Goal: Task Accomplishment & Management: Use online tool/utility

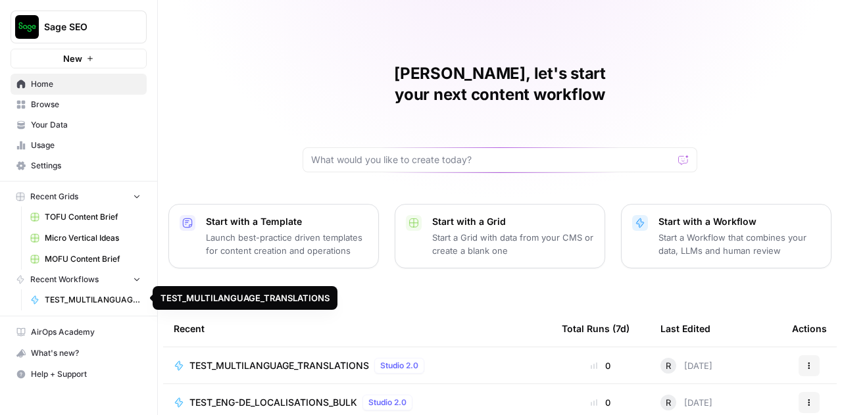
click at [91, 295] on span "TEST_MULTILANGUAGE_TRANSLATIONS" at bounding box center [93, 300] width 96 height 12
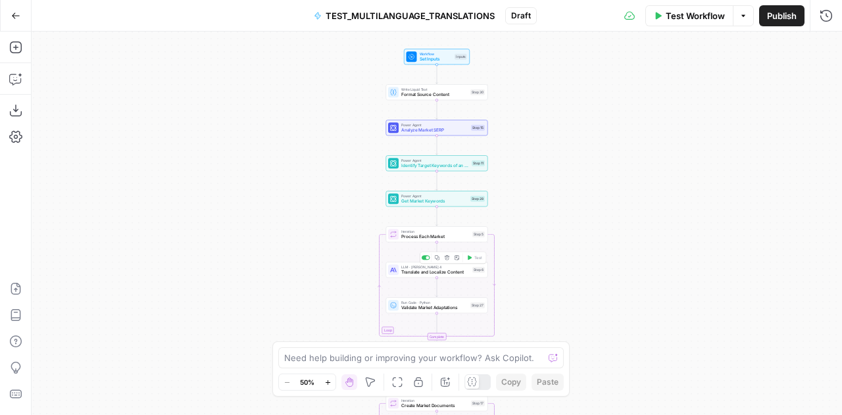
click at [429, 269] on span "Translate and Localize Content" at bounding box center [435, 272] width 68 height 7
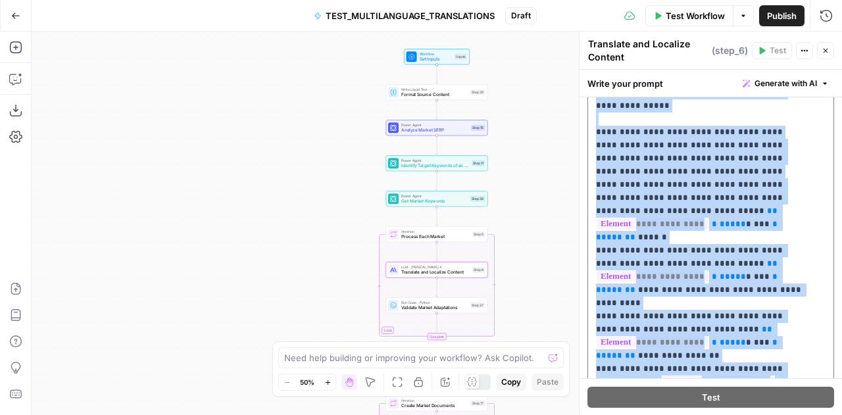
scroll to position [1717, 0]
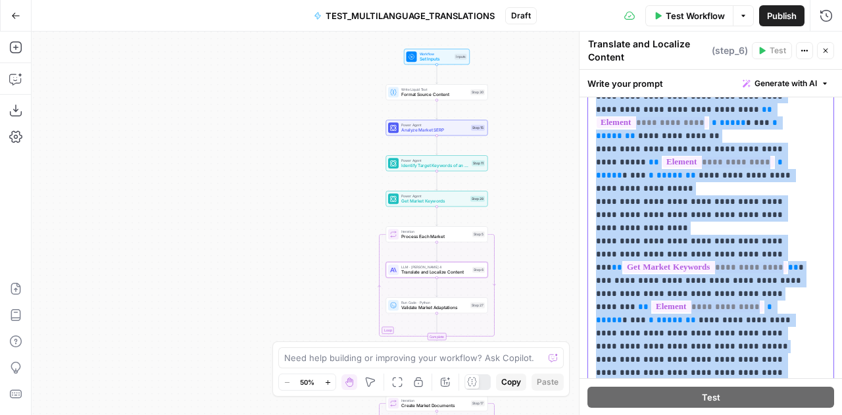
drag, startPoint x: 593, startPoint y: 199, endPoint x: 796, endPoint y: 369, distance: 264.9
click at [796, 369] on div "**********" at bounding box center [706, 149] width 236 height 536
copy p "**********"
click at [829, 51] on span "Close" at bounding box center [829, 51] width 1 height 1
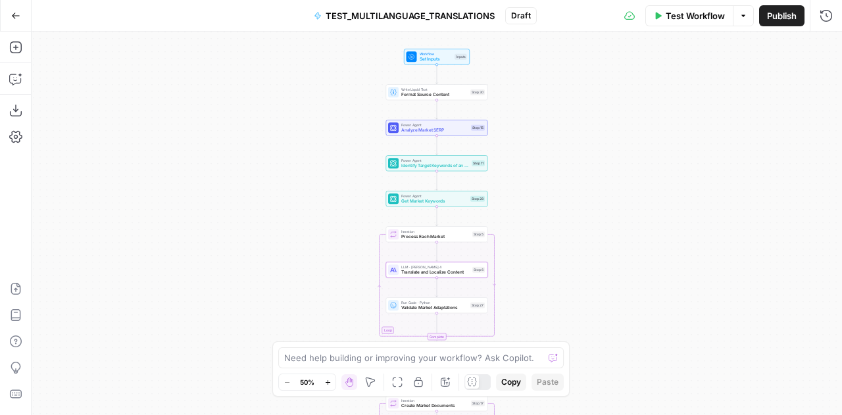
drag, startPoint x: 386, startPoint y: 347, endPoint x: 265, endPoint y: 343, distance: 121.1
click at [265, 343] on body "Sage SEO New Home Browse Your Data Usage Settings Recent Grids TOFU Content Bri…" at bounding box center [421, 207] width 842 height 415
click at [736, 315] on div "Workflow Set Inputs Inputs Write Liquid Text Format Source Content Step 30 Powe…" at bounding box center [437, 224] width 811 height 384
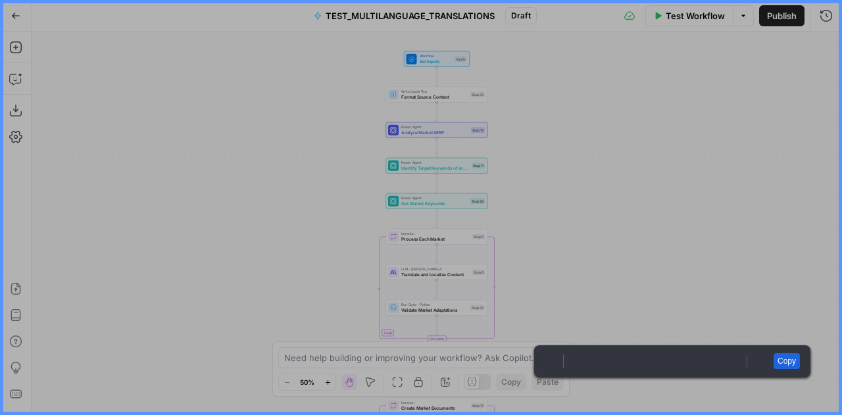
click at [796, 359] on link "Copy" at bounding box center [787, 361] width 26 height 16
click at [784, 359] on link "Copy" at bounding box center [787, 361] width 26 height 16
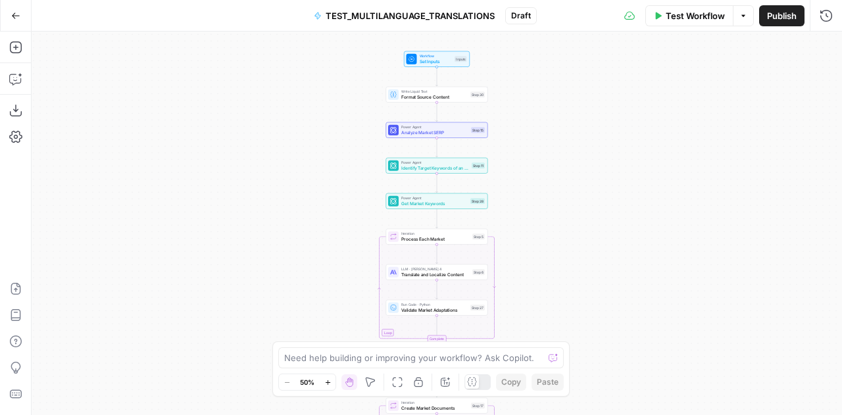
drag, startPoint x: 531, startPoint y: 346, endPoint x: 238, endPoint y: 348, distance: 293.5
click at [238, 348] on body "Sage SEO New Home Browse Your Data Usage Settings Recent Grids TOFU Content Bri…" at bounding box center [421, 207] width 842 height 415
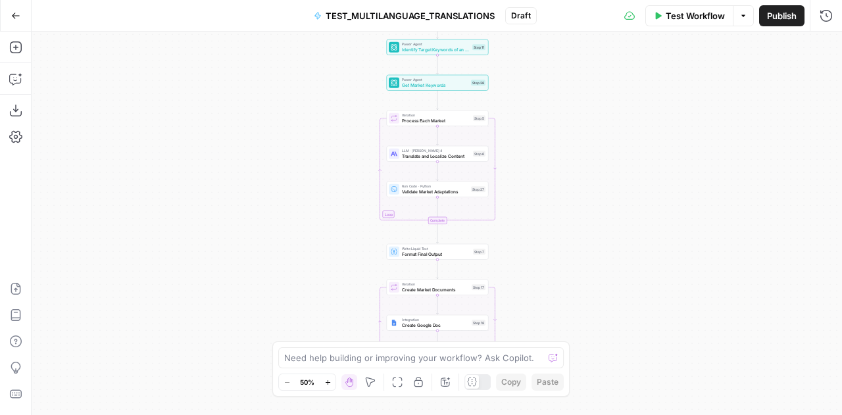
drag, startPoint x: 544, startPoint y: 281, endPoint x: 549, endPoint y: 118, distance: 163.3
click at [549, 120] on div "Workflow Set Inputs Inputs Write Liquid Text Format Source Content Step 30 Powe…" at bounding box center [437, 224] width 811 height 384
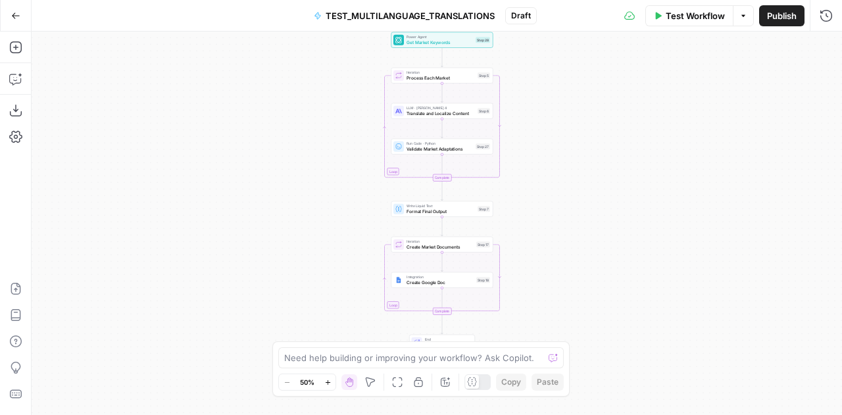
drag, startPoint x: 274, startPoint y: 370, endPoint x: 141, endPoint y: 374, distance: 133.0
click at [141, 374] on body "Sage SEO New Home Browse Your Data Usage Settings Recent Grids TOFU Content Bri…" at bounding box center [421, 207] width 842 height 415
click at [555, 359] on div at bounding box center [553, 357] width 9 height 13
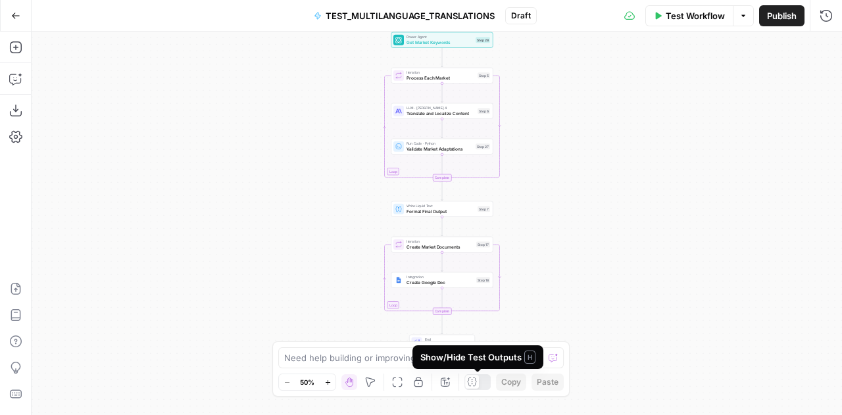
click at [486, 385] on div at bounding box center [478, 382] width 26 height 16
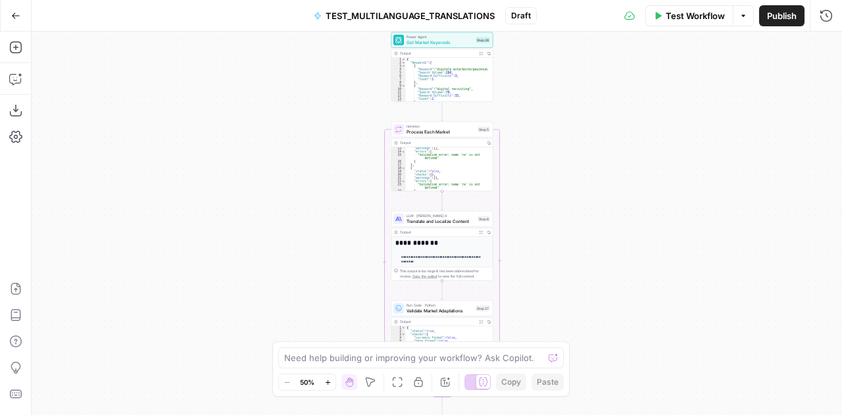
scroll to position [0, 0]
click at [590, 198] on div "**********" at bounding box center [437, 224] width 811 height 384
click at [332, 382] on icon "button" at bounding box center [327, 382] width 7 height 7
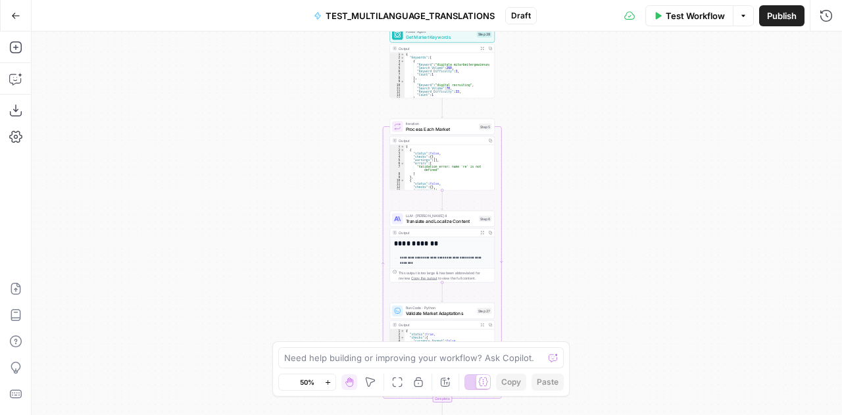
click at [332, 382] on icon "button" at bounding box center [327, 382] width 7 height 7
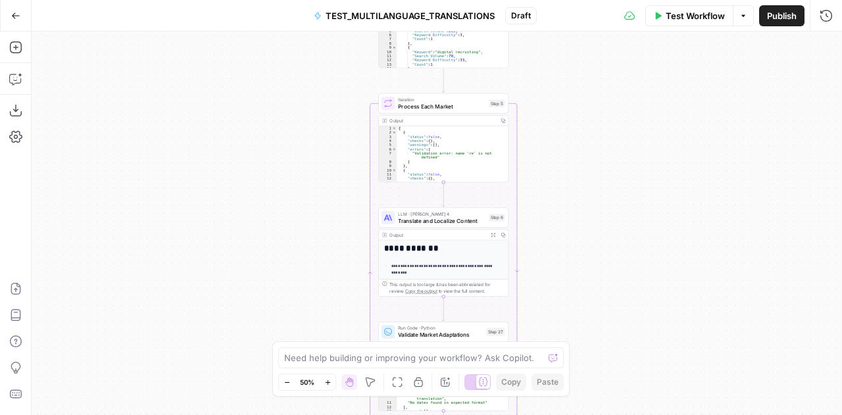
click at [332, 382] on icon "button" at bounding box center [327, 382] width 7 height 7
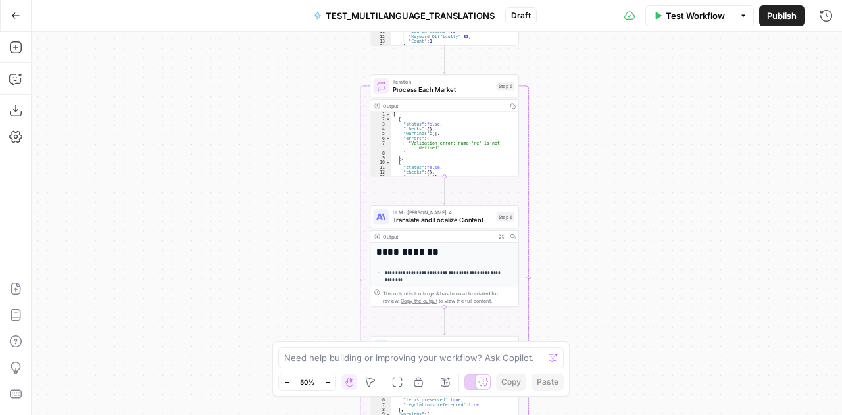
click at [332, 382] on icon "button" at bounding box center [327, 382] width 7 height 7
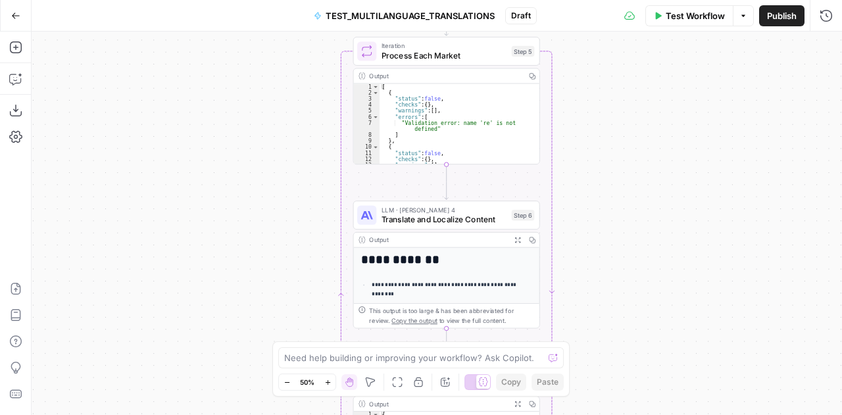
click at [332, 382] on icon "button" at bounding box center [327, 382] width 7 height 7
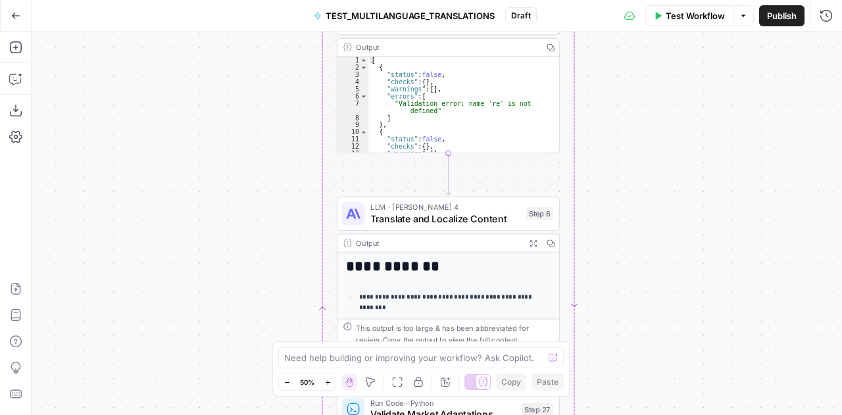
click at [332, 382] on icon "button" at bounding box center [327, 382] width 7 height 7
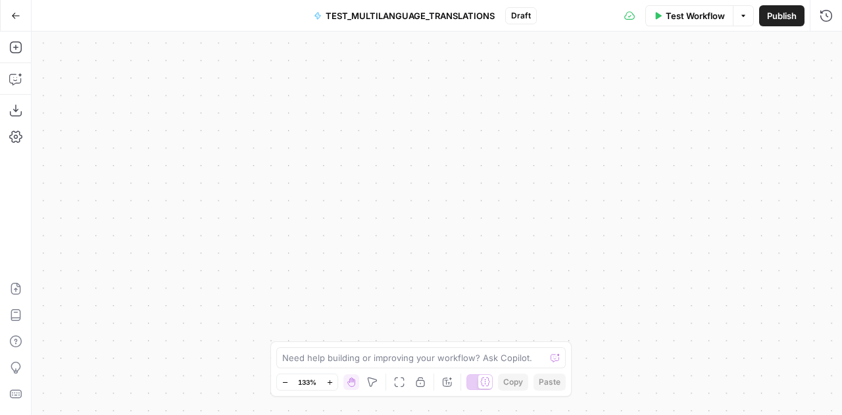
click at [287, 382] on icon "button" at bounding box center [284, 382] width 5 height 1
click at [287, 382] on icon "button" at bounding box center [286, 382] width 5 height 1
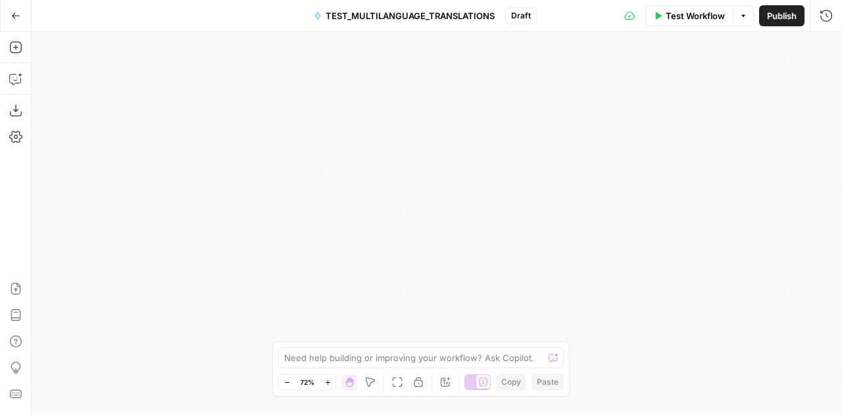
click at [287, 382] on icon "button" at bounding box center [286, 382] width 5 height 1
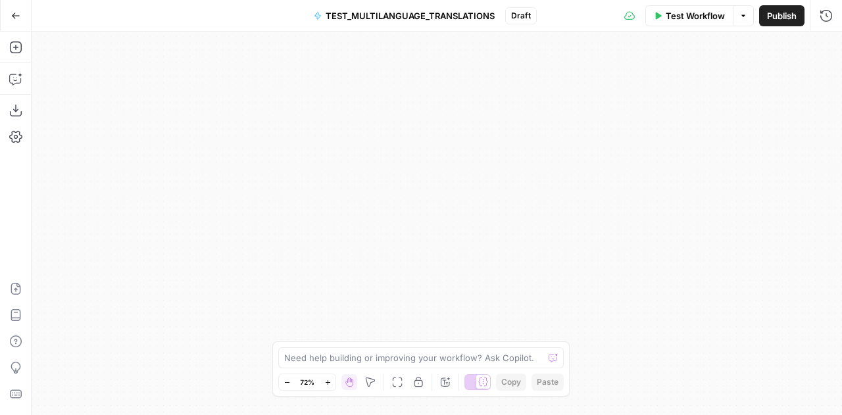
click at [287, 382] on icon "button" at bounding box center [286, 382] width 5 height 1
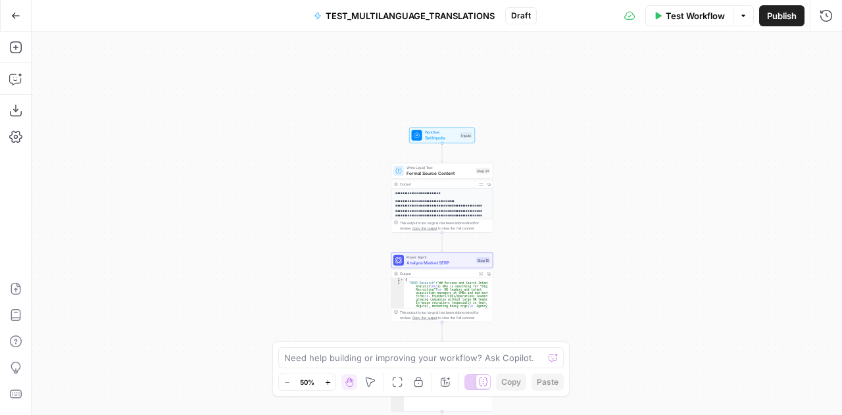
click at [328, 388] on button "Zoom In" at bounding box center [328, 382] width 16 height 16
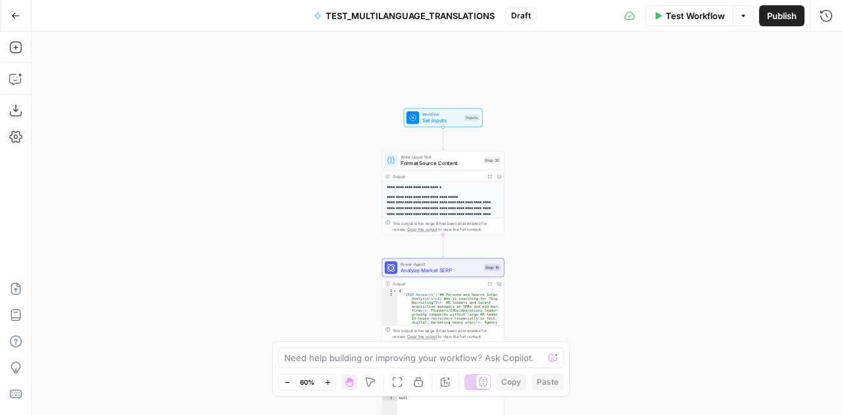
click at [328, 388] on button "Zoom In" at bounding box center [328, 382] width 16 height 16
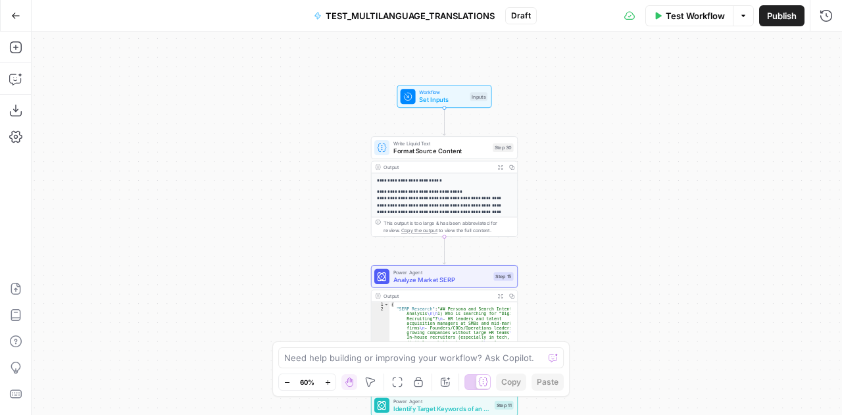
click at [328, 388] on button "Zoom In" at bounding box center [328, 382] width 16 height 16
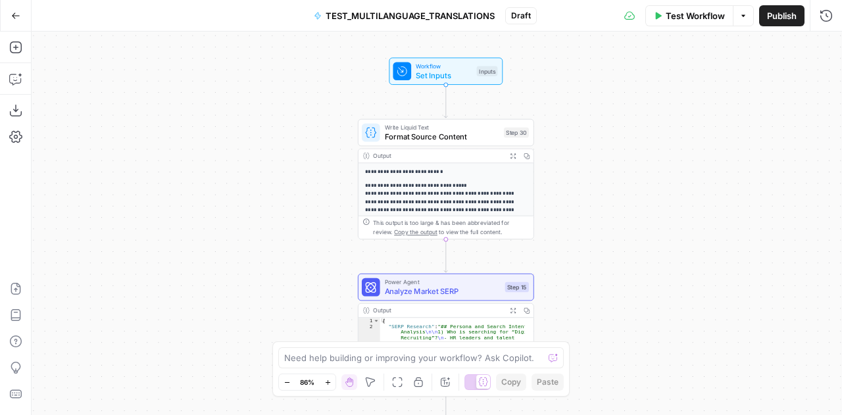
click at [433, 201] on p "**********" at bounding box center [441, 227] width 153 height 91
click at [499, 168] on p "**********" at bounding box center [441, 172] width 153 height 9
click at [512, 156] on icon "button" at bounding box center [513, 155] width 5 height 5
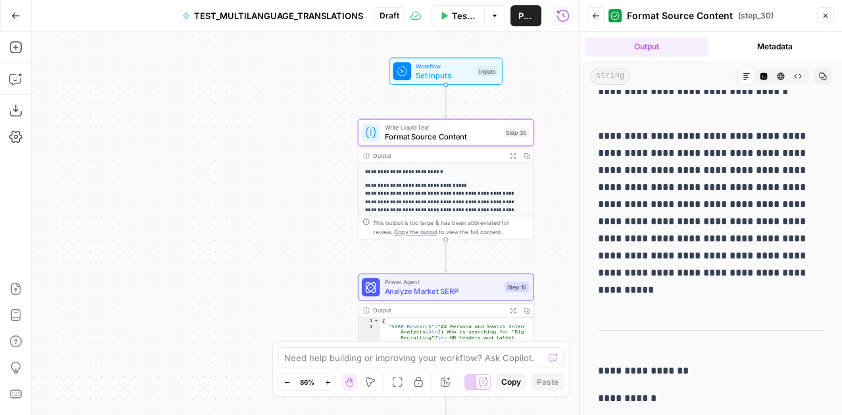
scroll to position [3380, 0]
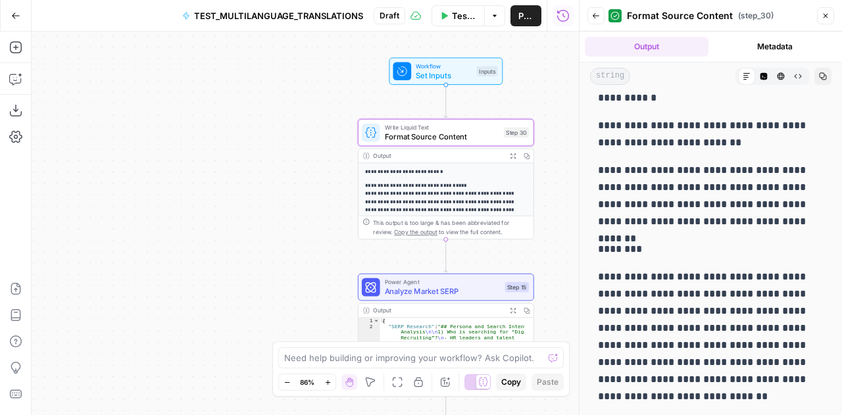
click at [766, 46] on button "Metadata" at bounding box center [776, 47] width 124 height 20
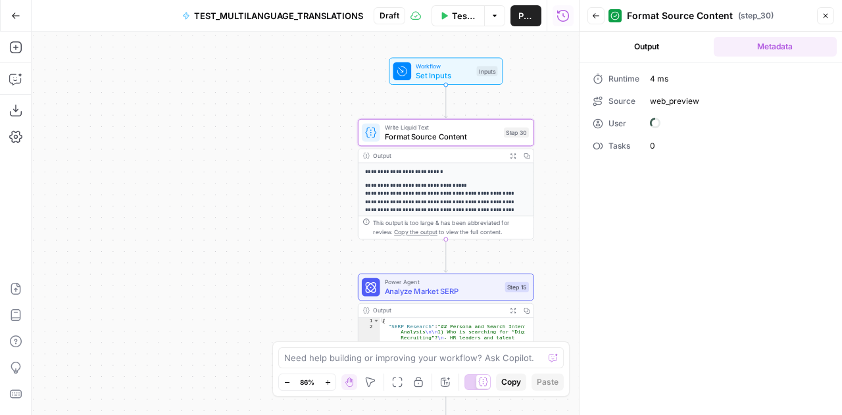
scroll to position [0, 0]
click at [655, 49] on button "Output" at bounding box center [647, 47] width 124 height 20
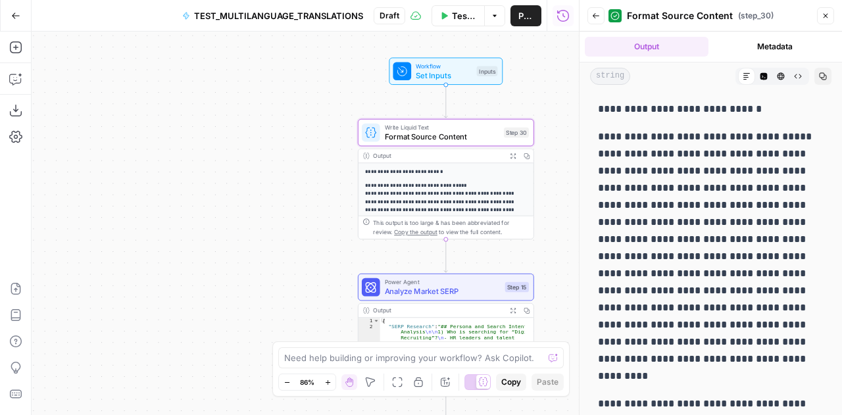
click at [821, 13] on button "Close" at bounding box center [825, 15] width 17 height 17
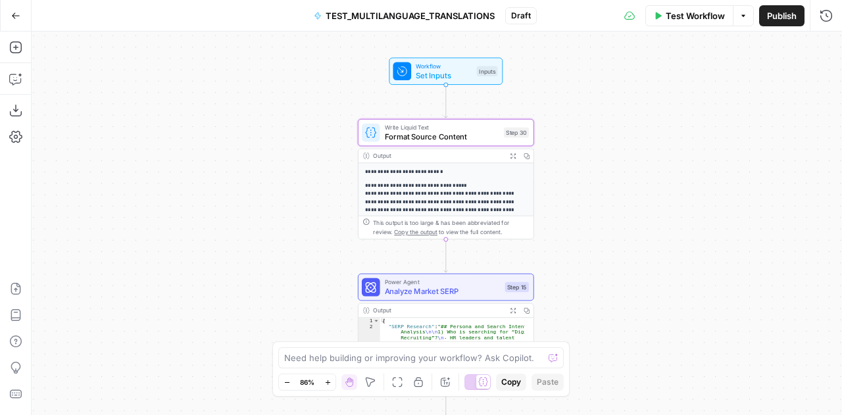
click at [456, 73] on span "Set Inputs" at bounding box center [444, 75] width 57 height 11
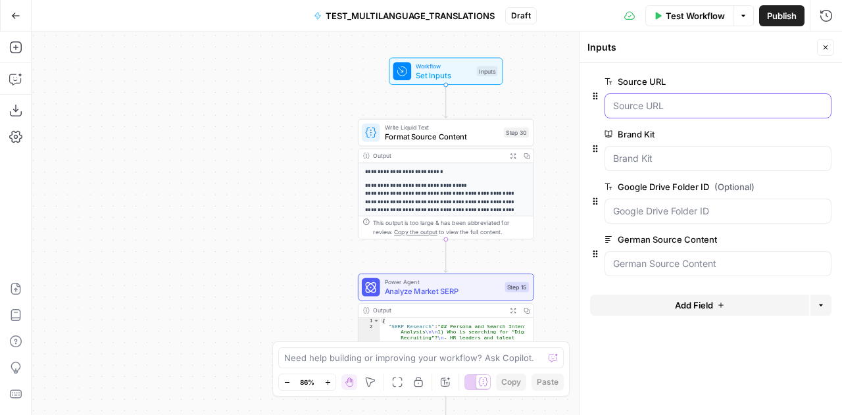
click at [650, 105] on URL "Source URL" at bounding box center [718, 105] width 210 height 13
click at [659, 210] on ID "Google Drive Folder ID (Optional)" at bounding box center [718, 211] width 210 height 13
click at [781, 188] on span "edit field" at bounding box center [782, 187] width 29 height 11
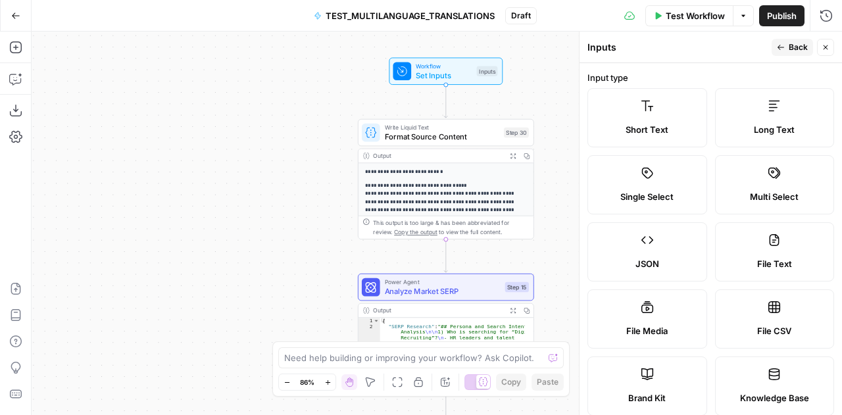
click at [829, 47] on span "Close" at bounding box center [829, 47] width 1 height 1
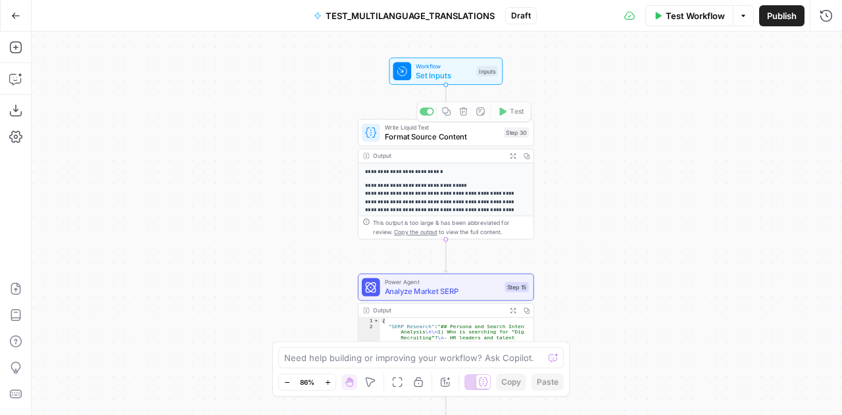
click at [444, 80] on span "Set Inputs" at bounding box center [444, 75] width 57 height 11
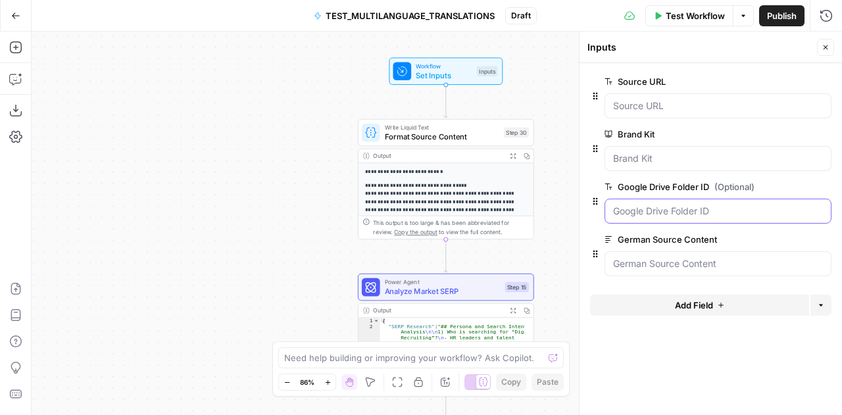
click at [682, 215] on ID "Google Drive Folder ID (Optional)" at bounding box center [718, 211] width 210 height 13
click at [655, 202] on div at bounding box center [718, 211] width 227 height 25
click at [826, 239] on icon "button" at bounding box center [824, 239] width 7 height 7
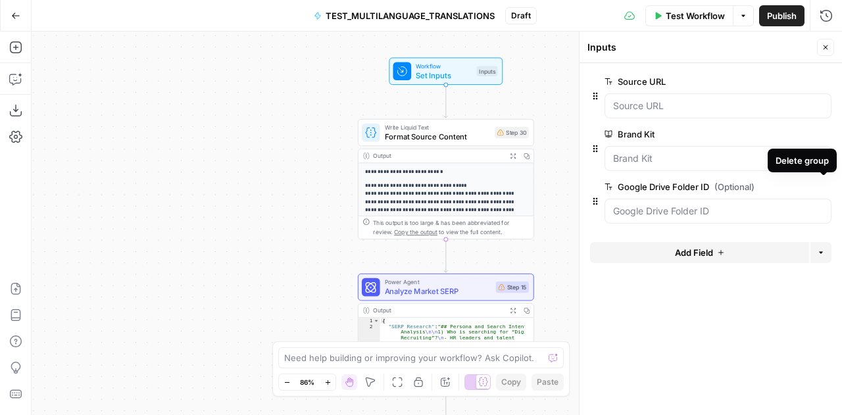
click at [823, 186] on icon "button" at bounding box center [824, 187] width 7 height 7
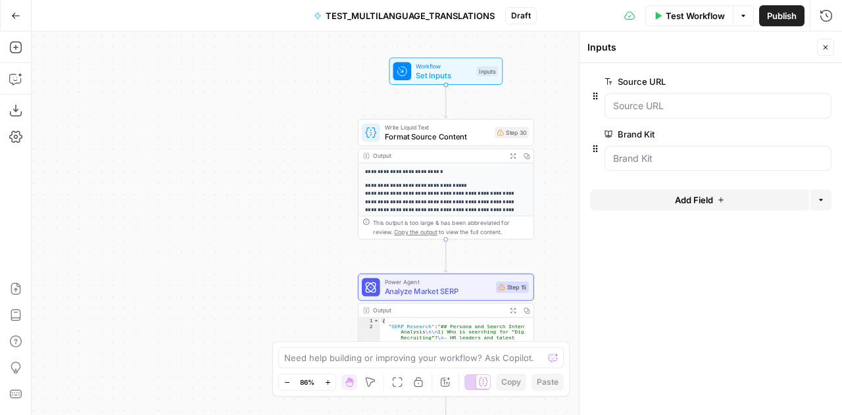
click at [823, 81] on icon "button" at bounding box center [824, 81] width 7 height 7
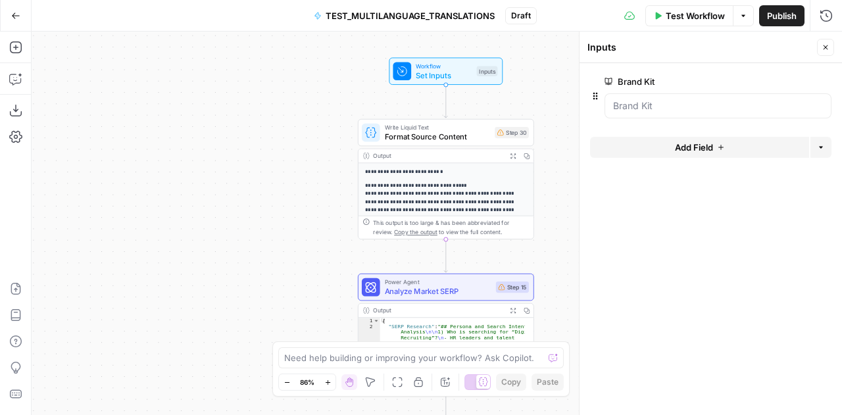
click at [432, 175] on p "**********" at bounding box center [441, 172] width 153 height 9
click at [450, 184] on p "**********" at bounding box center [441, 227] width 153 height 91
click at [830, 41] on button "Close" at bounding box center [825, 47] width 17 height 17
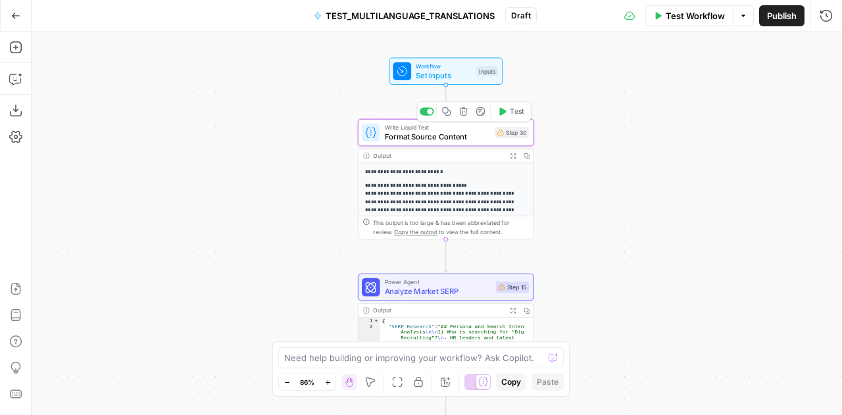
click at [396, 140] on span "Format Source Content" at bounding box center [438, 136] width 106 height 11
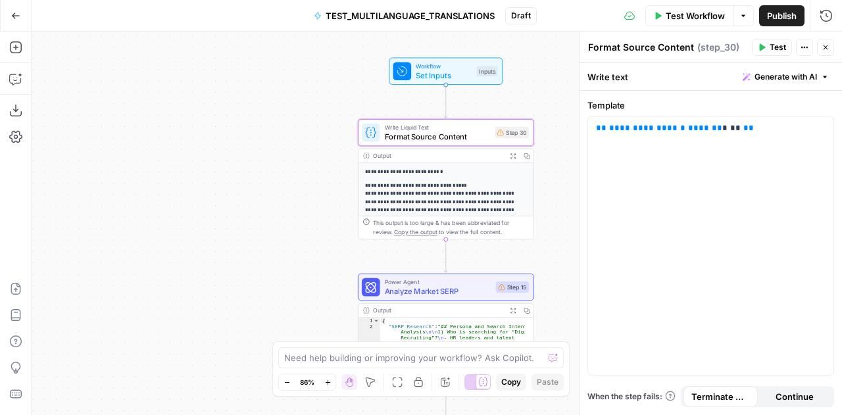
click at [658, 41] on textarea "Format Source Content" at bounding box center [641, 47] width 106 height 13
type textarea "G"
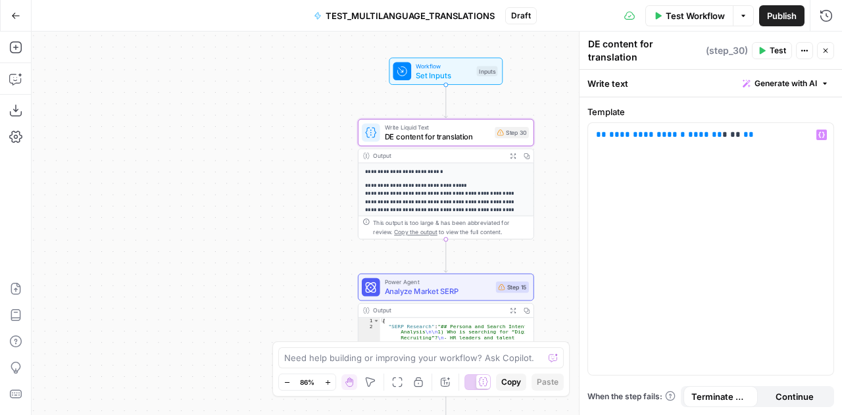
type textarea "DE content for translation"
click at [695, 144] on div "**********" at bounding box center [710, 249] width 245 height 252
click at [14, 47] on icon "button" at bounding box center [15, 47] width 13 height 13
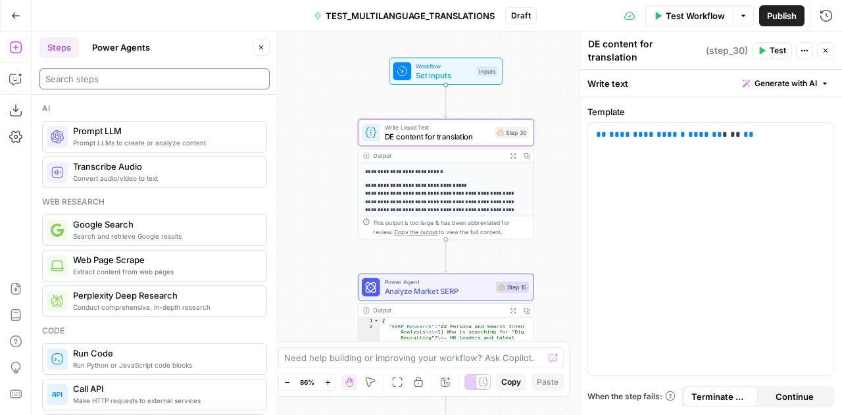
click at [113, 82] on input "search" at bounding box center [154, 78] width 218 height 13
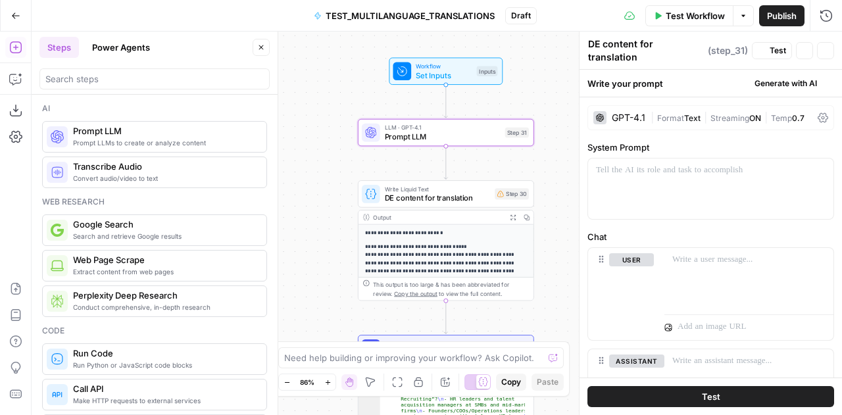
type textarea "Prompt LLM"
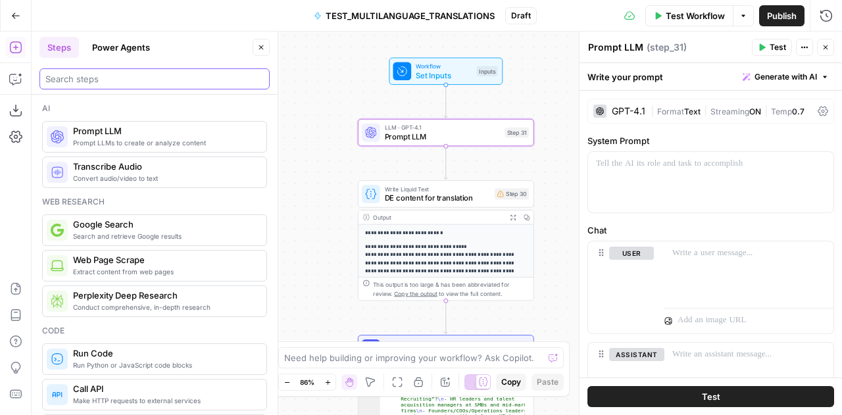
click at [130, 77] on input "search" at bounding box center [154, 78] width 218 height 13
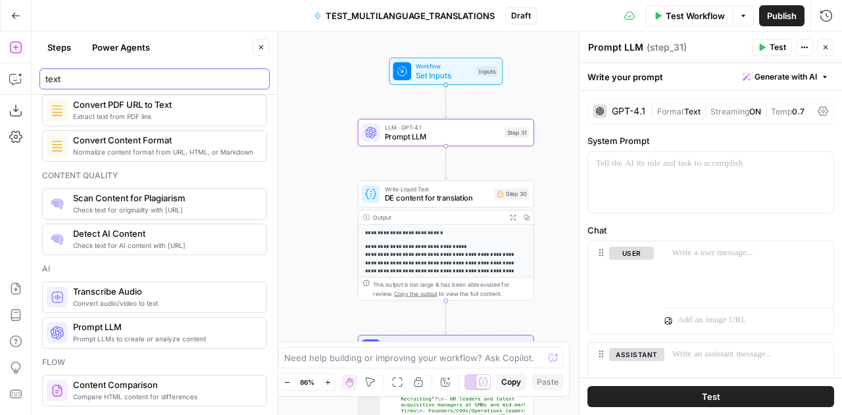
scroll to position [120, 0]
type input "text"
click at [383, 245] on p "**********" at bounding box center [441, 288] width 153 height 91
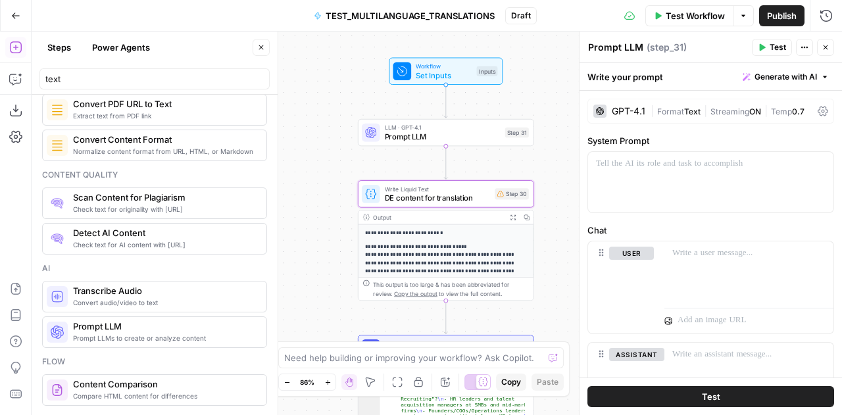
click at [383, 245] on p "**********" at bounding box center [441, 288] width 153 height 91
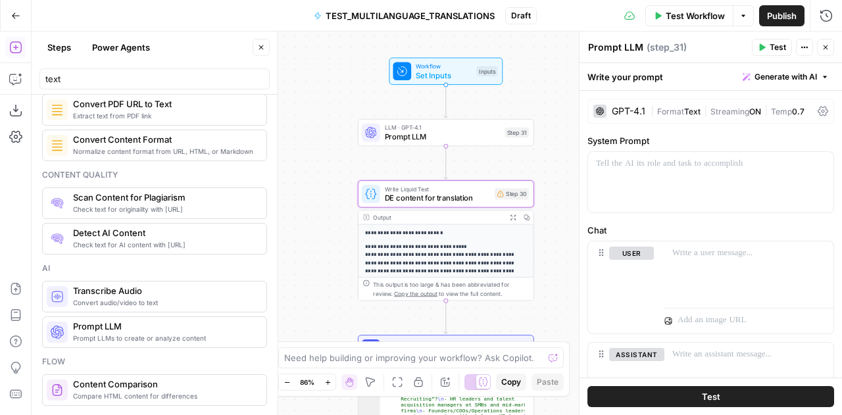
click at [383, 245] on p "**********" at bounding box center [441, 288] width 153 height 91
click at [828, 51] on button "Close" at bounding box center [825, 47] width 17 height 17
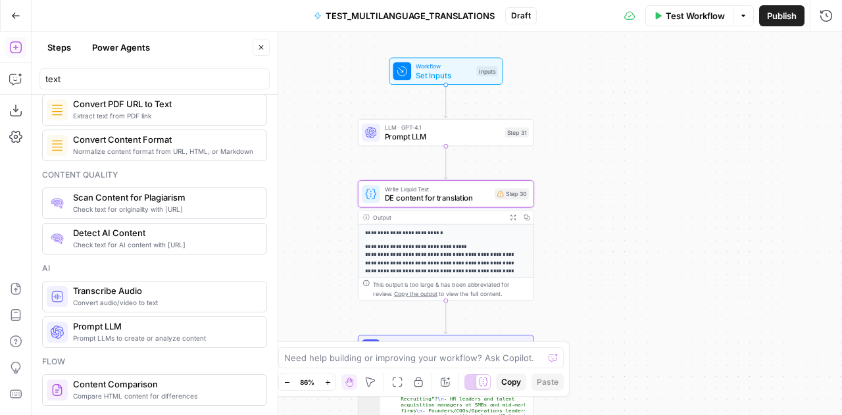
click at [463, 245] on p "**********" at bounding box center [441, 288] width 153 height 91
click at [512, 217] on icon "button" at bounding box center [513, 217] width 5 height 5
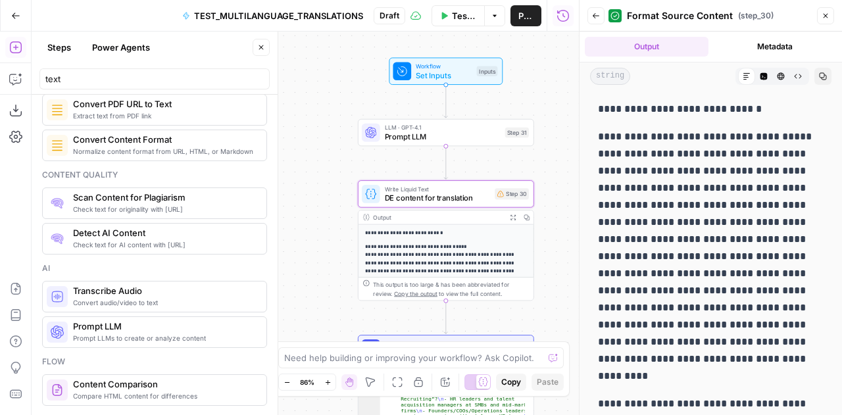
click at [738, 191] on p "**********" at bounding box center [706, 256] width 216 height 257
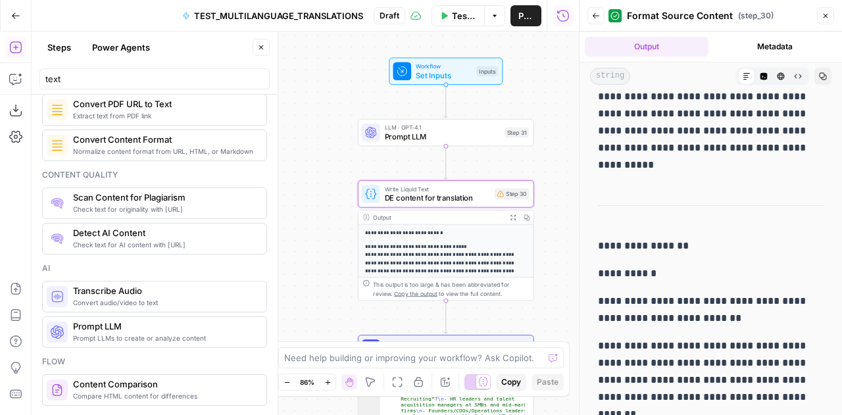
scroll to position [3380, 0]
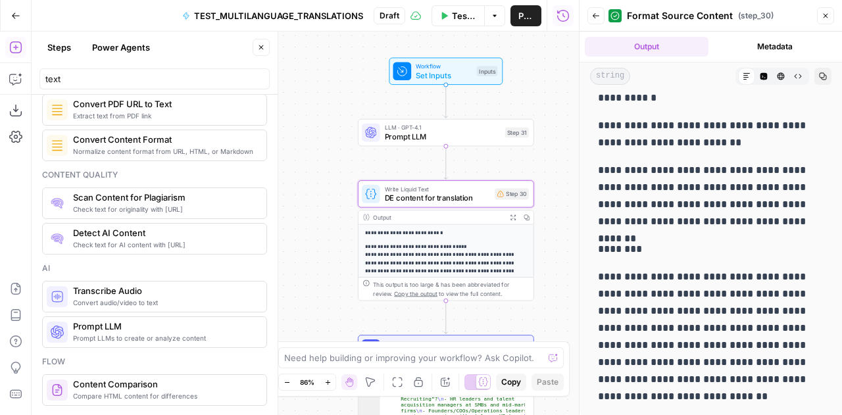
drag, startPoint x: 599, startPoint y: 107, endPoint x: 778, endPoint y: 401, distance: 344.3
copy div "**********"
click at [420, 136] on span "Prompt LLM" at bounding box center [443, 136] width 116 height 11
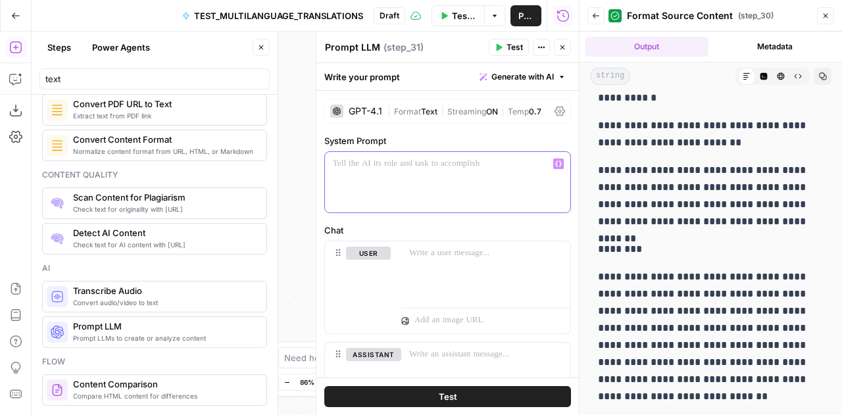
click at [374, 166] on p at bounding box center [448, 163] width 230 height 13
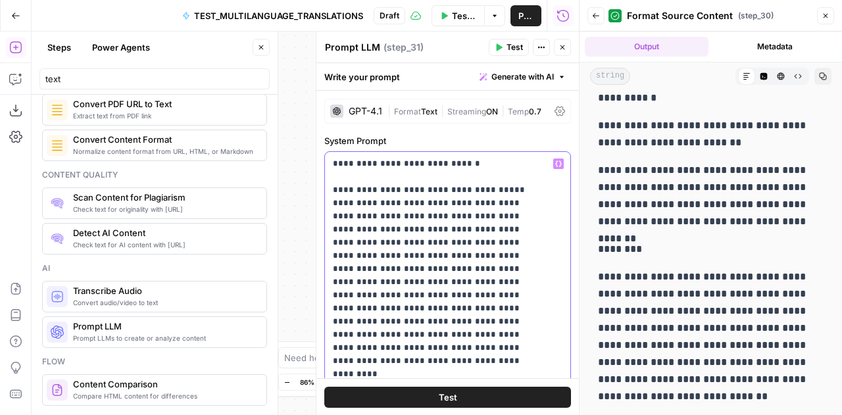
click at [332, 166] on div "**********" at bounding box center [447, 420] width 245 height 536
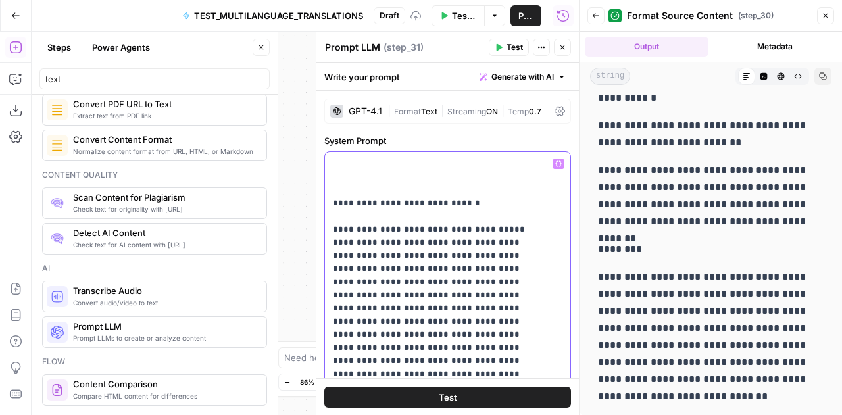
click at [332, 166] on div "**********" at bounding box center [447, 420] width 245 height 536
click at [826, 19] on icon "button" at bounding box center [826, 16] width 8 height 8
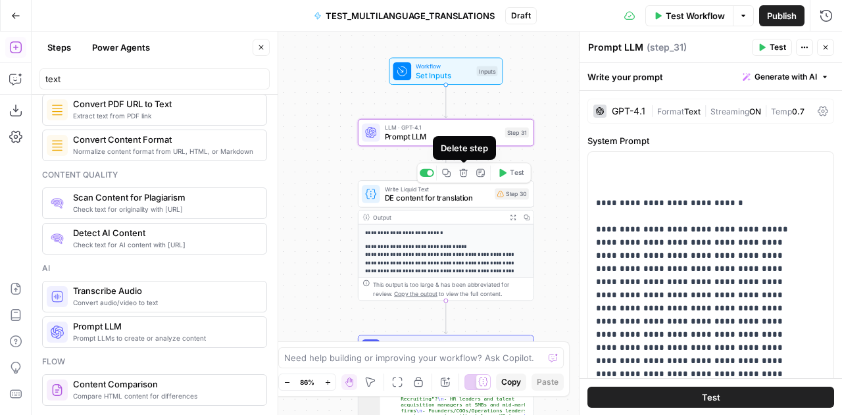
click at [465, 173] on icon "button" at bounding box center [463, 172] width 9 height 9
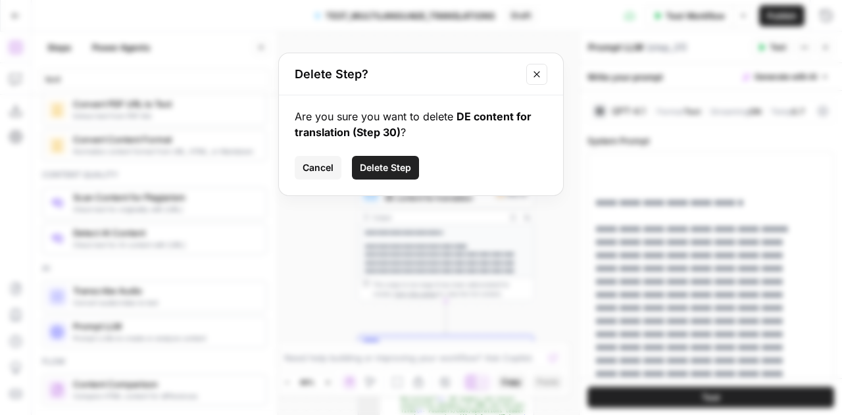
click at [381, 169] on span "Delete Step" at bounding box center [385, 167] width 51 height 13
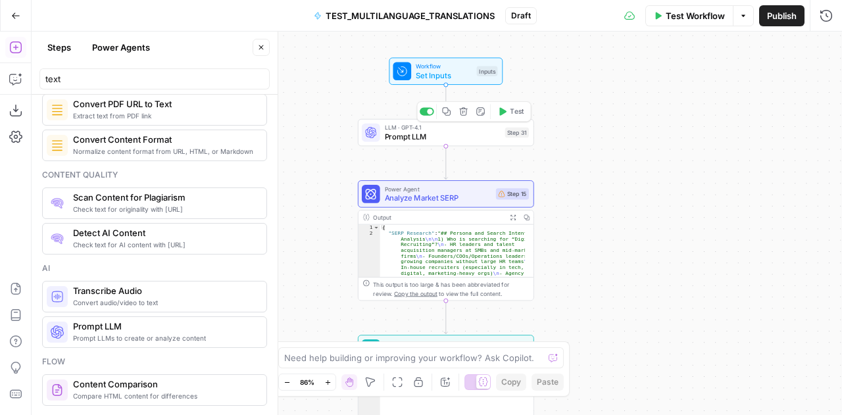
click at [436, 138] on span "Prompt LLM" at bounding box center [443, 136] width 116 height 11
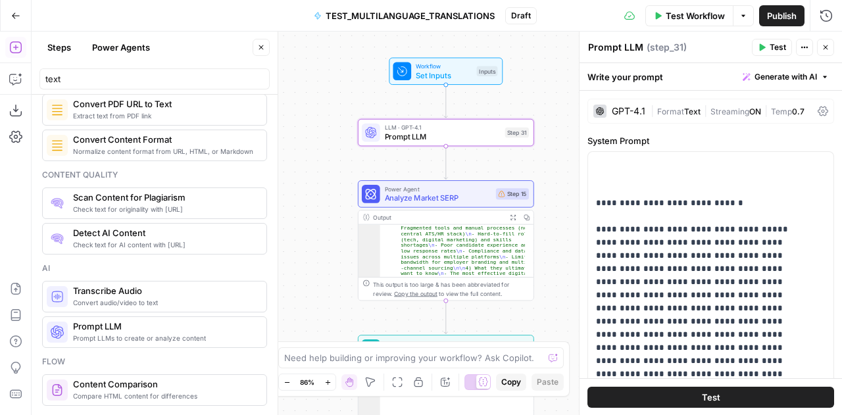
scroll to position [170, 0]
click at [825, 49] on span "E" at bounding box center [824, 44] width 11 height 13
click at [824, 44] on icon "button" at bounding box center [826, 47] width 8 height 8
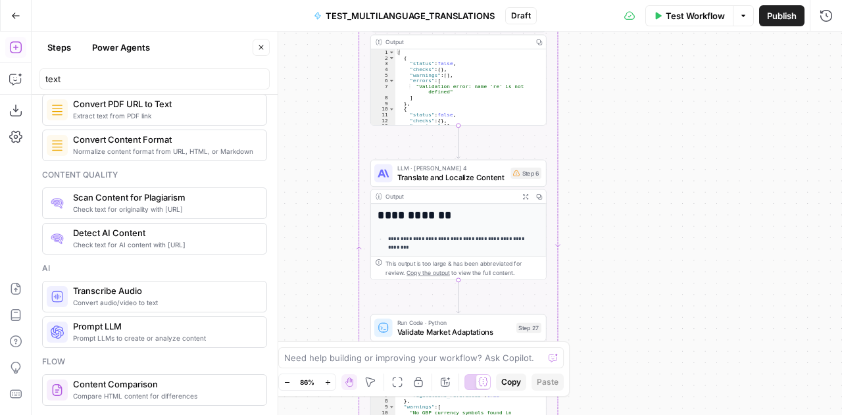
click at [445, 211] on h1 "**********" at bounding box center [454, 215] width 153 height 13
click at [431, 178] on span "Translate and Localize Content" at bounding box center [451, 177] width 109 height 11
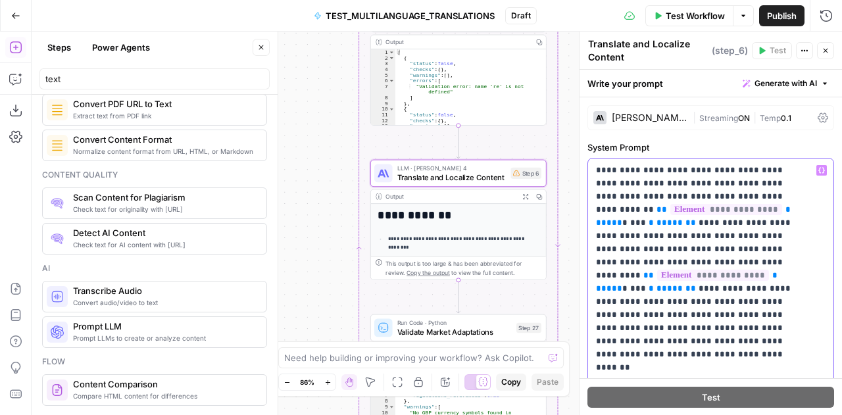
drag, startPoint x: 765, startPoint y: 246, endPoint x: 587, endPoint y: 170, distance: 193.4
copy p "**********"
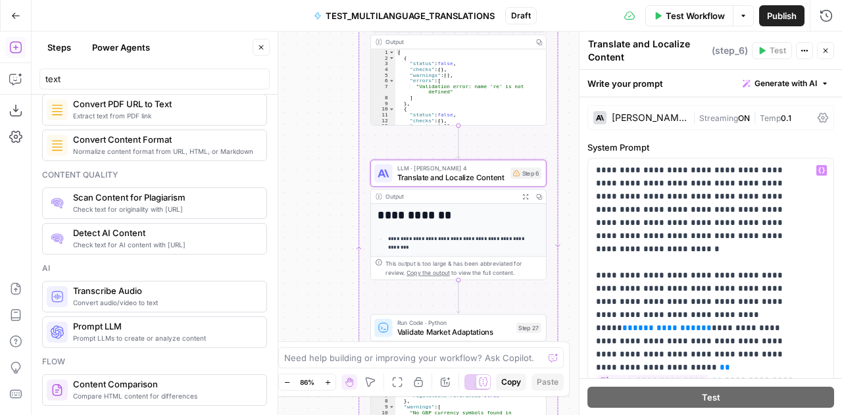
click at [830, 51] on button "Close" at bounding box center [825, 50] width 17 height 17
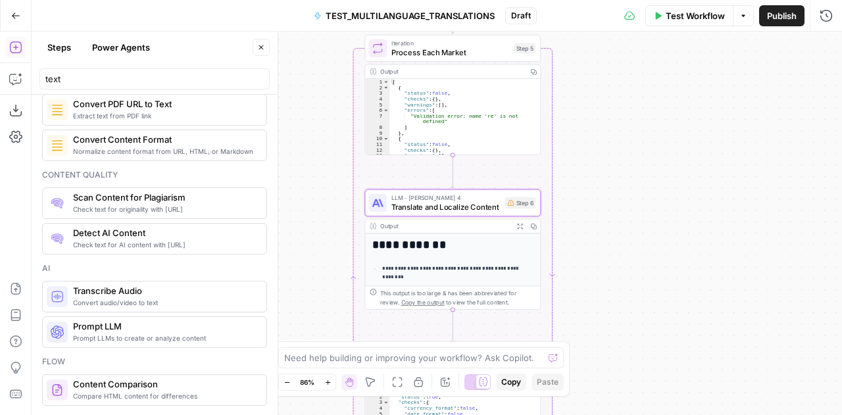
scroll to position [0, 0]
click at [659, 149] on div "Workflow Set Inputs Inputs LLM · GPT-4.1 Prompt LLM Step 31 Power Agent Analyze…" at bounding box center [437, 224] width 811 height 384
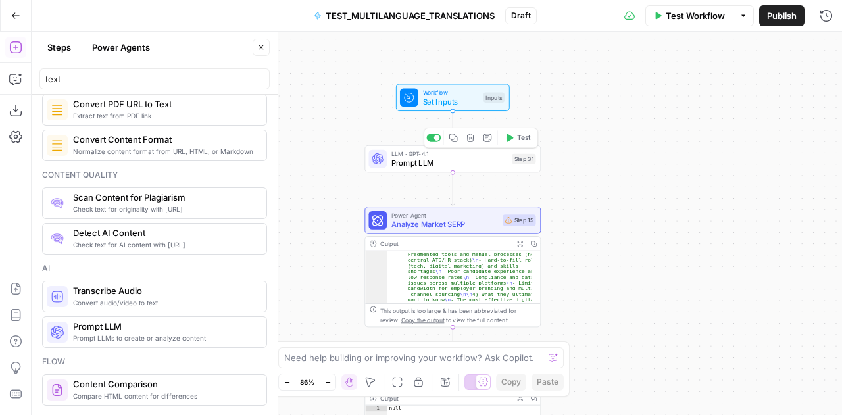
click at [427, 158] on span "Prompt LLM" at bounding box center [450, 162] width 116 height 11
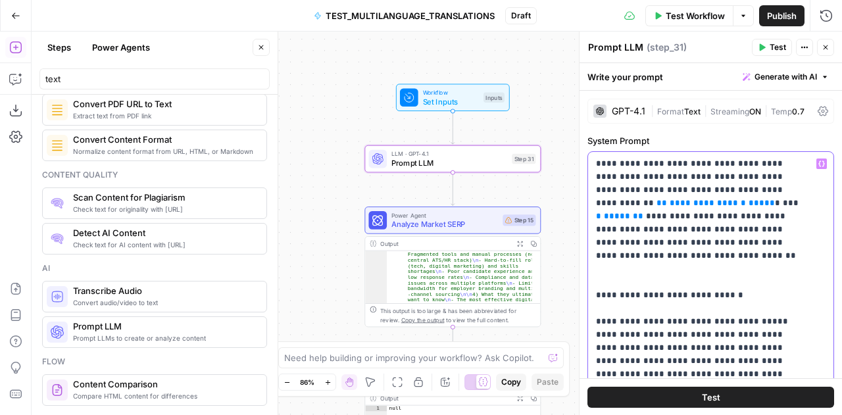
drag, startPoint x: 707, startPoint y: 190, endPoint x: 757, endPoint y: 199, distance: 50.2
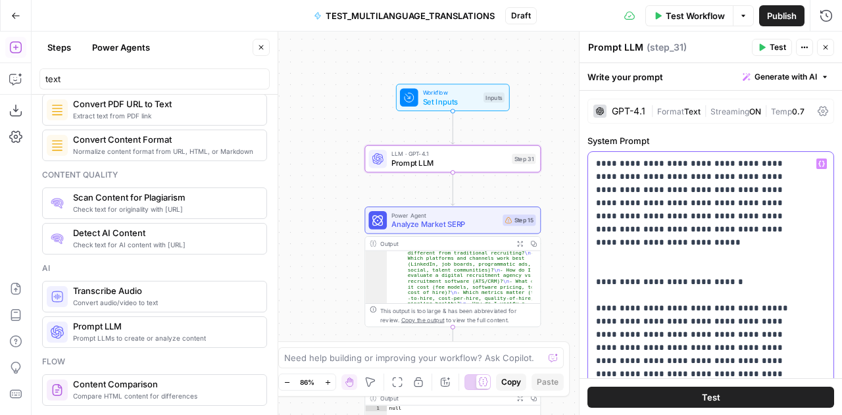
scroll to position [297, 0]
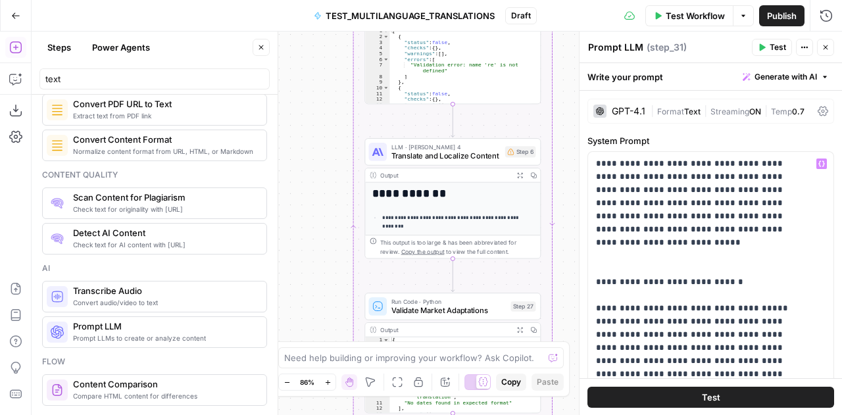
click at [414, 201] on div "**********" at bounding box center [452, 363] width 175 height 360
click at [519, 175] on icon "button" at bounding box center [520, 175] width 7 height 7
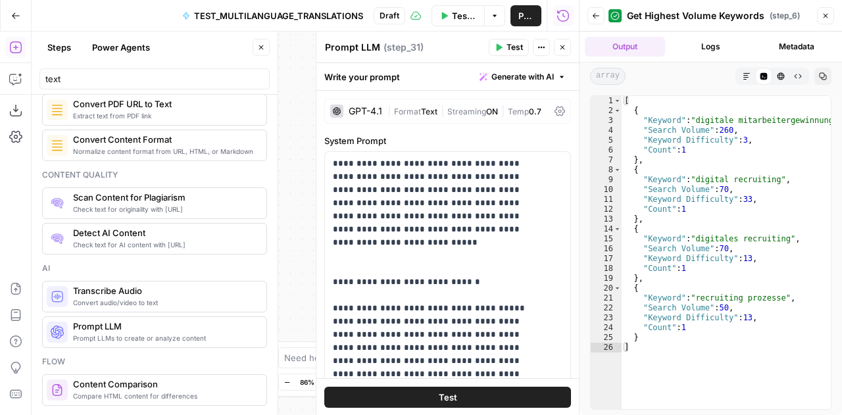
click at [263, 44] on icon "button" at bounding box center [261, 47] width 8 height 8
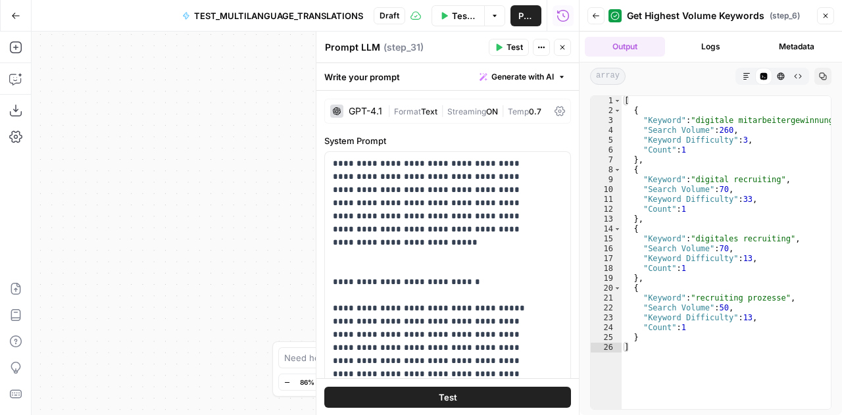
click at [826, 12] on icon "button" at bounding box center [826, 16] width 8 height 8
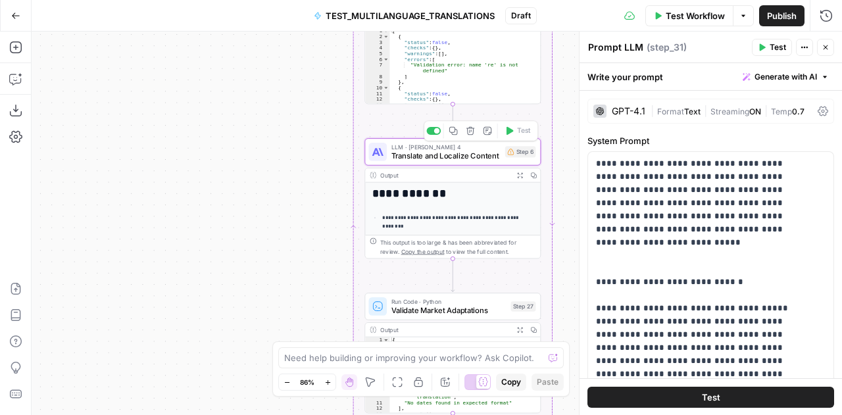
click at [454, 148] on span "LLM · [PERSON_NAME] 4" at bounding box center [446, 146] width 109 height 9
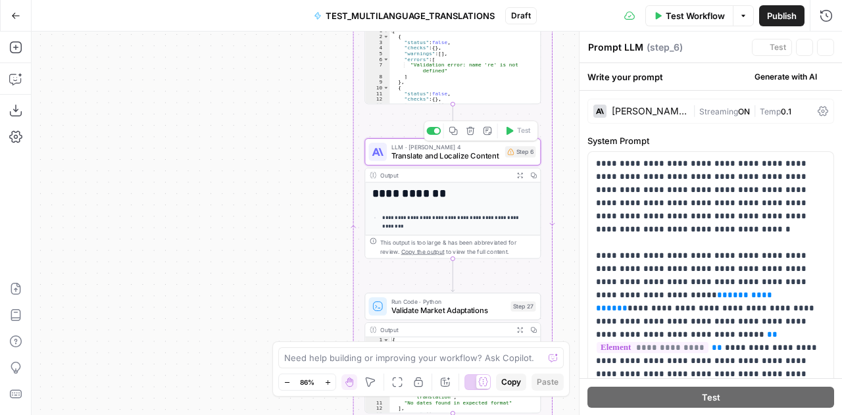
type textarea "Translate and Localize Content"
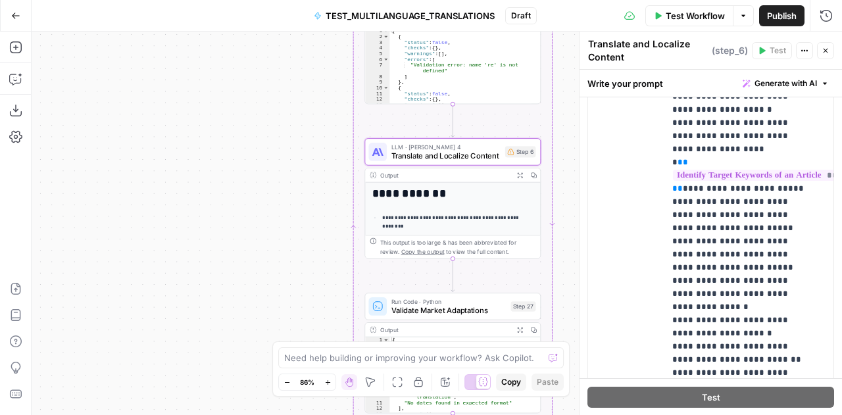
scroll to position [950, 0]
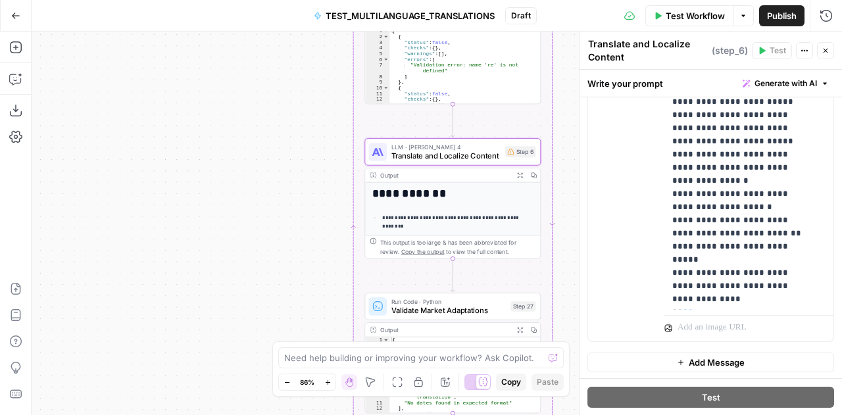
drag, startPoint x: 595, startPoint y: 172, endPoint x: 788, endPoint y: 295, distance: 229.3
click at [0, 0] on form "**********" at bounding box center [0, 0] width 0 height 0
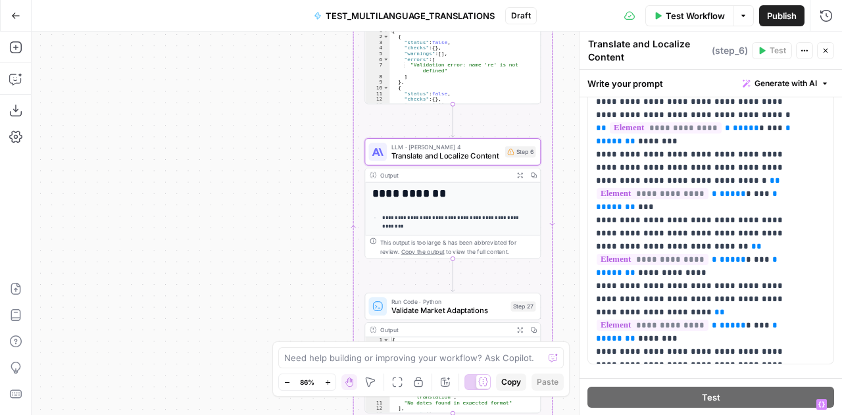
scroll to position [0, 0]
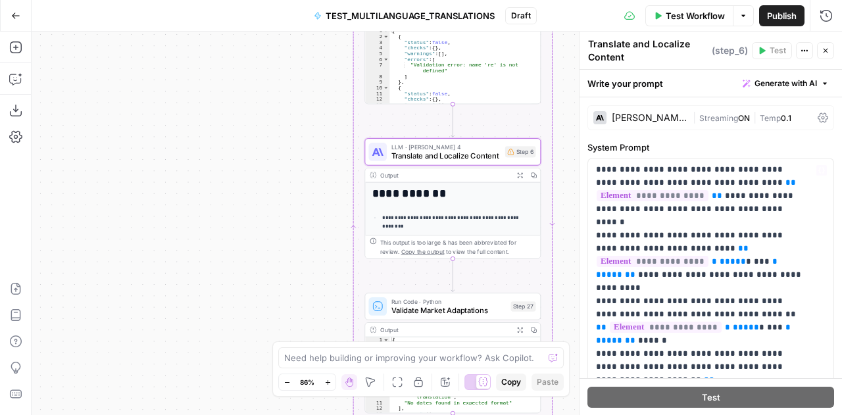
drag, startPoint x: 742, startPoint y: 288, endPoint x: 620, endPoint y: 205, distance: 147.3
click at [0, 0] on form "**********" at bounding box center [0, 0] width 0 height 0
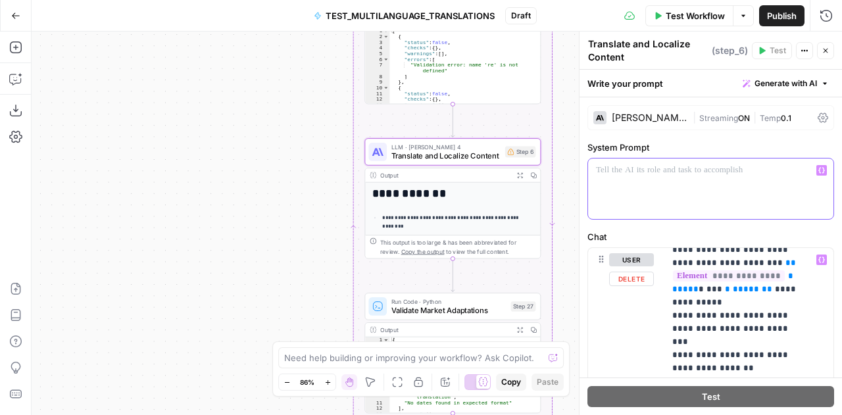
scroll to position [12, 0]
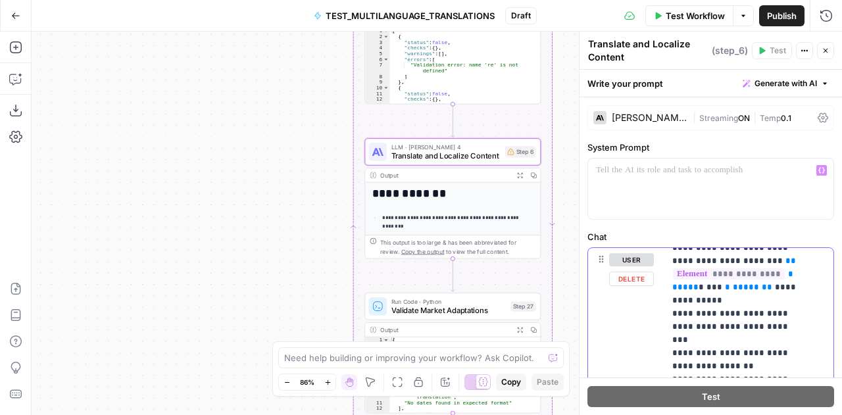
click at [626, 277] on button "Delete" at bounding box center [631, 279] width 45 height 14
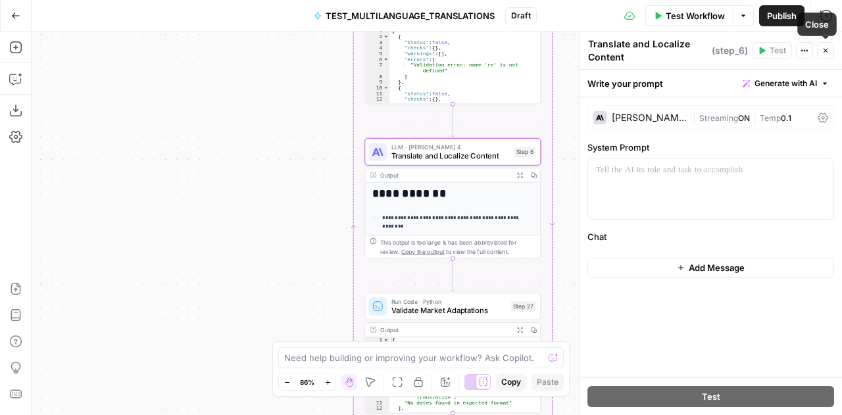
click at [823, 57] on button "Close" at bounding box center [825, 50] width 17 height 17
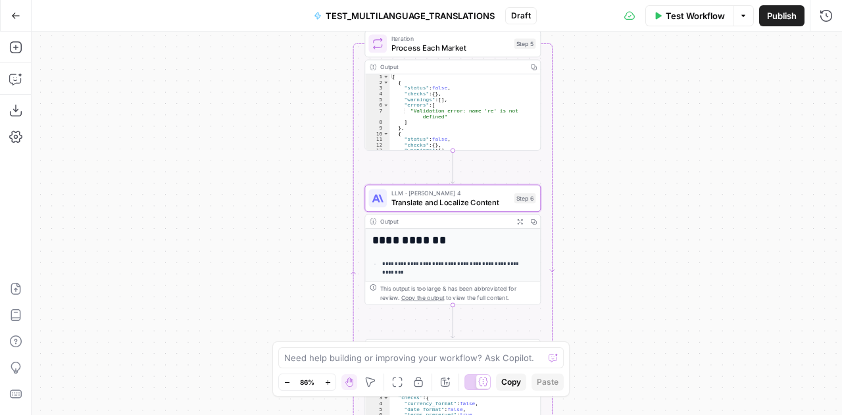
scroll to position [0, 0]
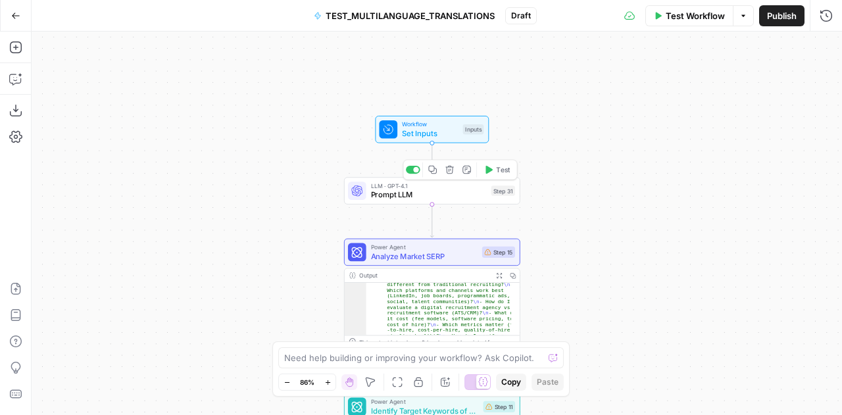
click at [435, 199] on span "Prompt LLM" at bounding box center [429, 194] width 116 height 11
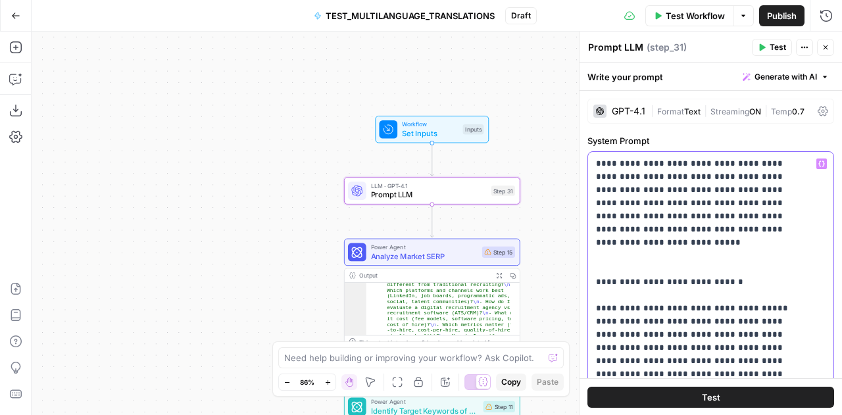
drag, startPoint x: 713, startPoint y: 230, endPoint x: 705, endPoint y: 230, distance: 7.9
click at [17, 55] on button "Add Steps" at bounding box center [15, 47] width 21 height 21
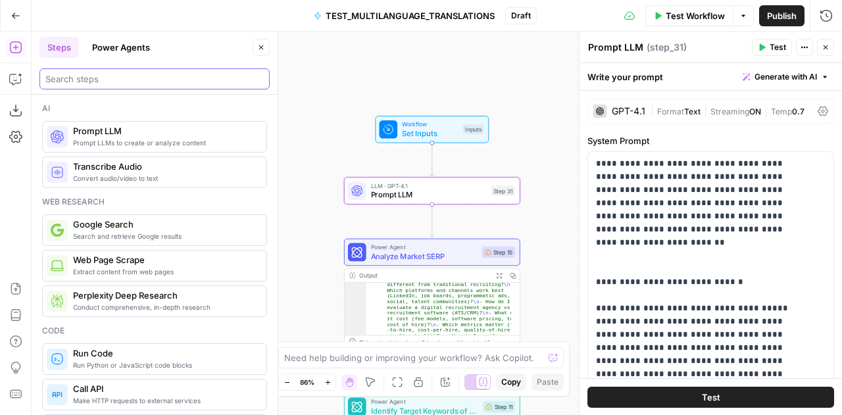
click at [118, 73] on input "search" at bounding box center [154, 78] width 218 height 13
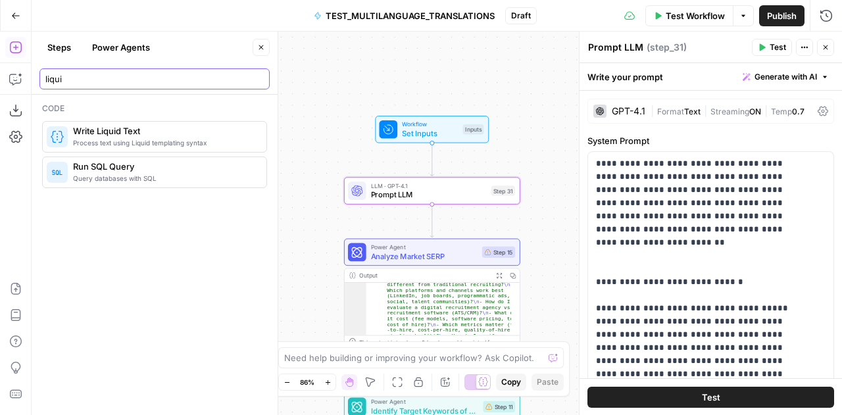
type input "liqui"
click at [149, 128] on span "Write Liquid Text" at bounding box center [164, 130] width 183 height 13
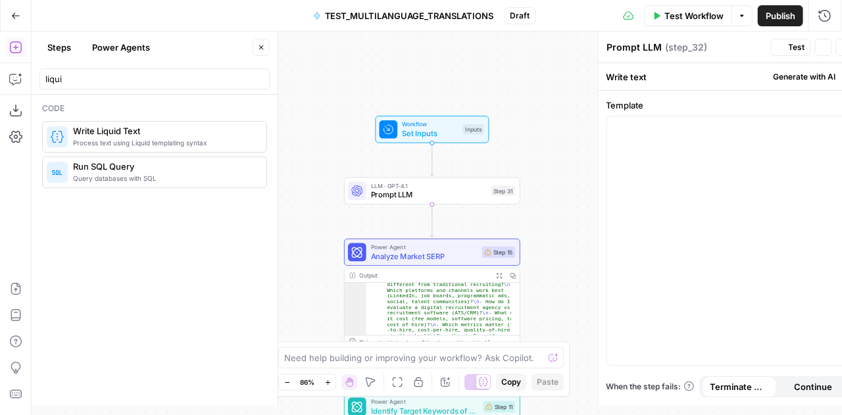
type textarea "Write Liquid Text"
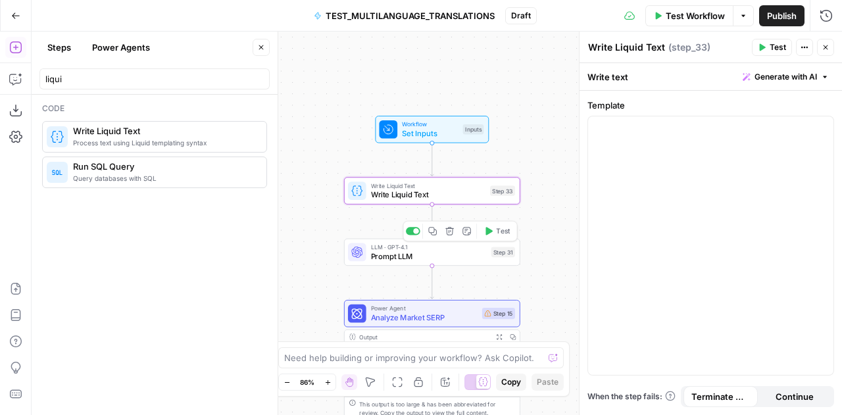
click at [387, 262] on div "LLM · GPT-4.1 Prompt LLM Step 31 Copy step Delete step Add Note Test" at bounding box center [432, 252] width 176 height 27
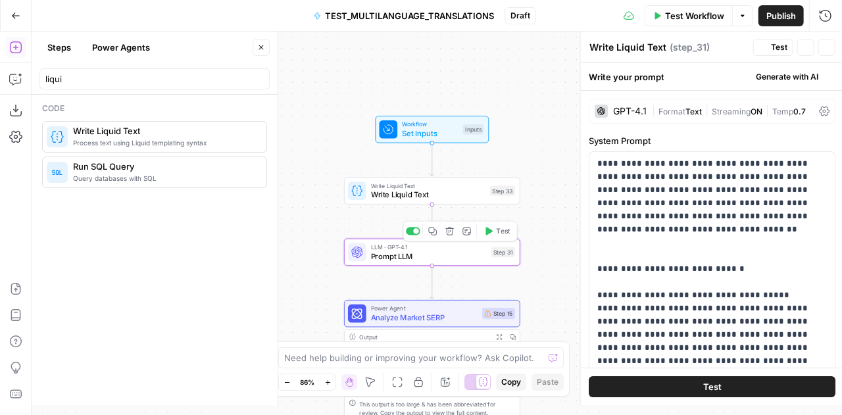
type textarea "Prompt LLM"
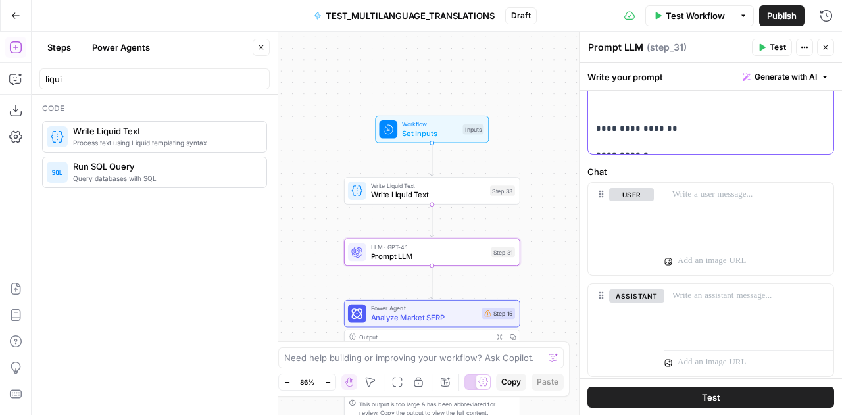
scroll to position [569, 0]
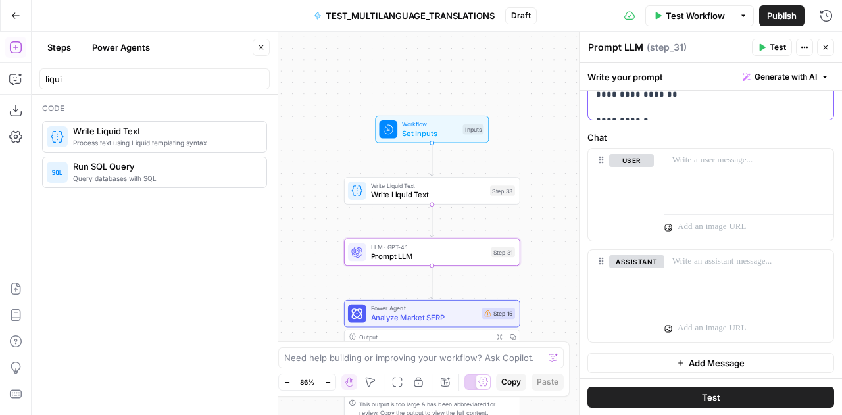
drag, startPoint x: 596, startPoint y: 270, endPoint x: 778, endPoint y: 105, distance: 246.4
copy p "**********"
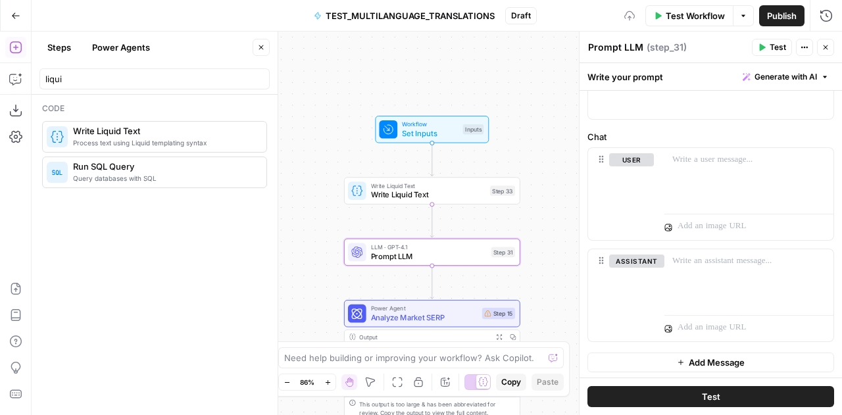
click at [446, 189] on span "Write Liquid Text" at bounding box center [428, 194] width 115 height 11
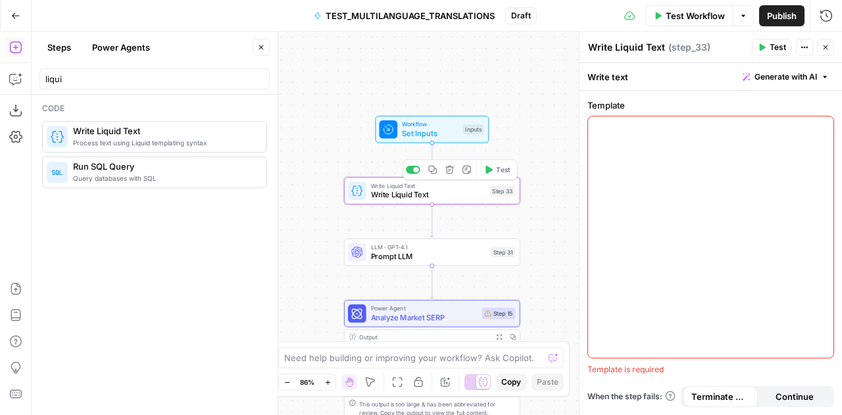
click at [629, 135] on div at bounding box center [710, 237] width 245 height 242
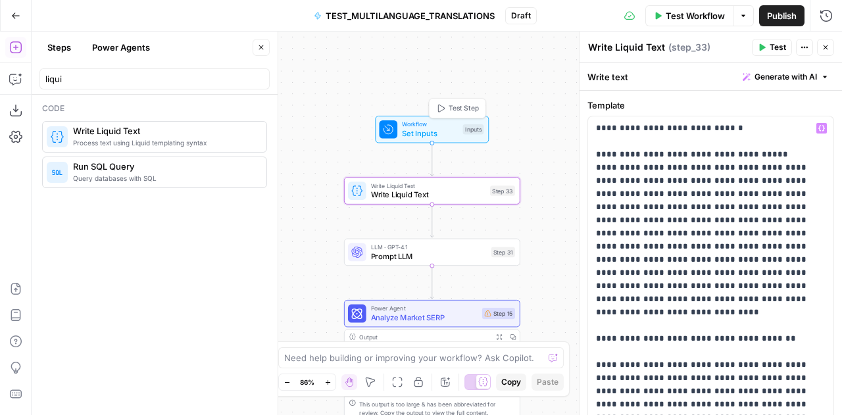
click at [425, 125] on span "Workflow" at bounding box center [430, 124] width 57 height 9
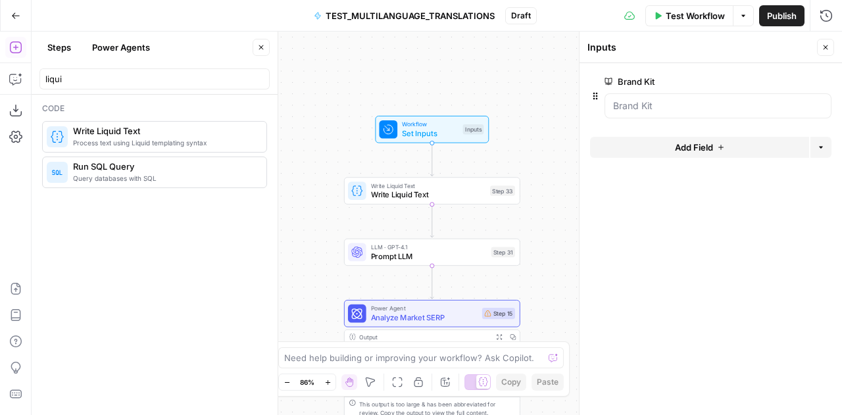
click at [721, 149] on icon "button" at bounding box center [721, 147] width 8 height 8
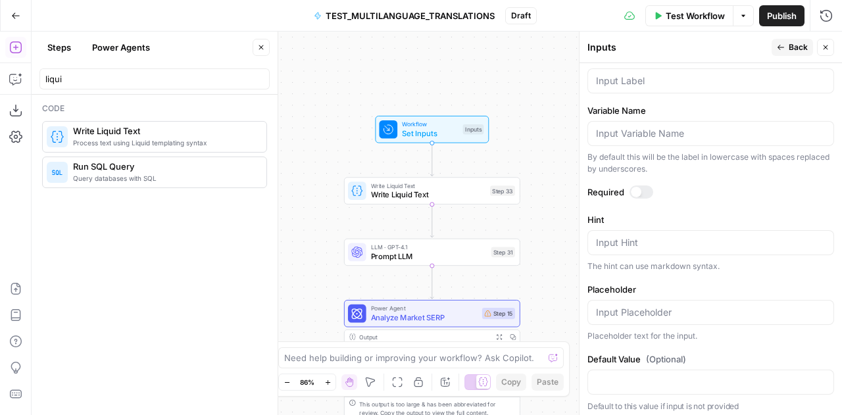
scroll to position [0, 0]
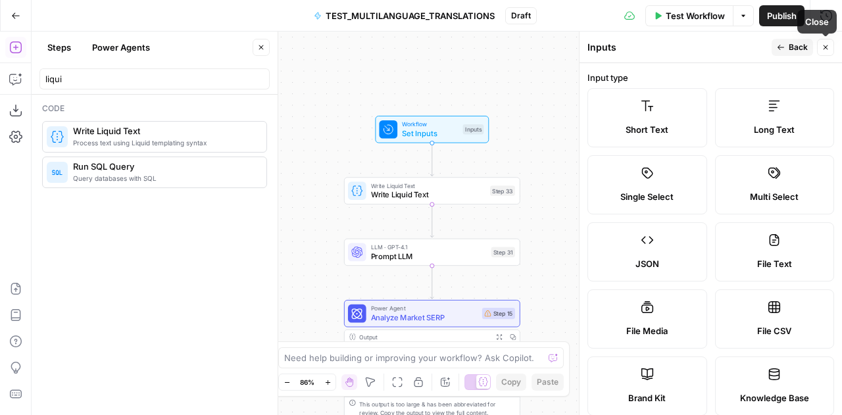
click at [827, 47] on icon "button" at bounding box center [826, 47] width 8 height 8
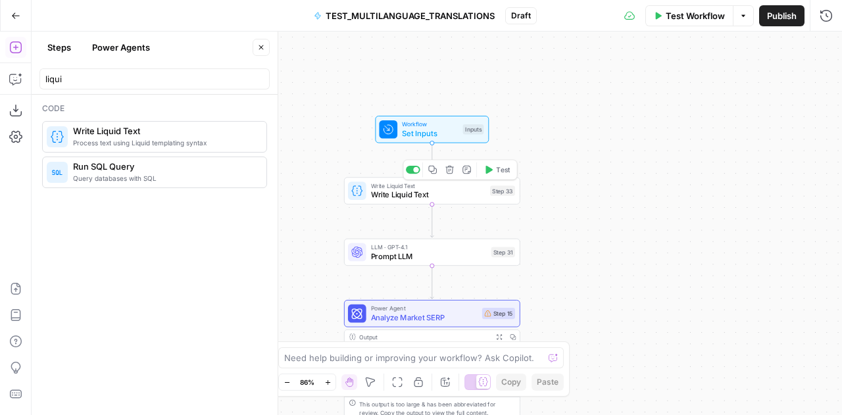
click at [394, 185] on span "Write Liquid Text" at bounding box center [428, 185] width 115 height 9
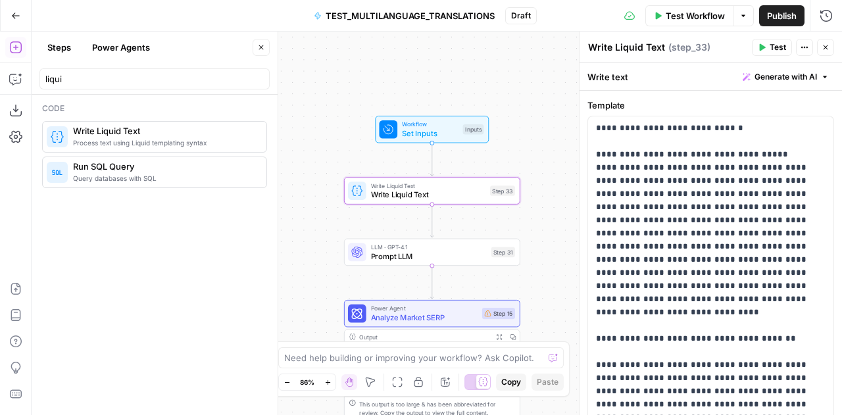
click at [616, 43] on textarea "Write Liquid Text" at bounding box center [626, 47] width 77 height 13
type textarea "DE source content"
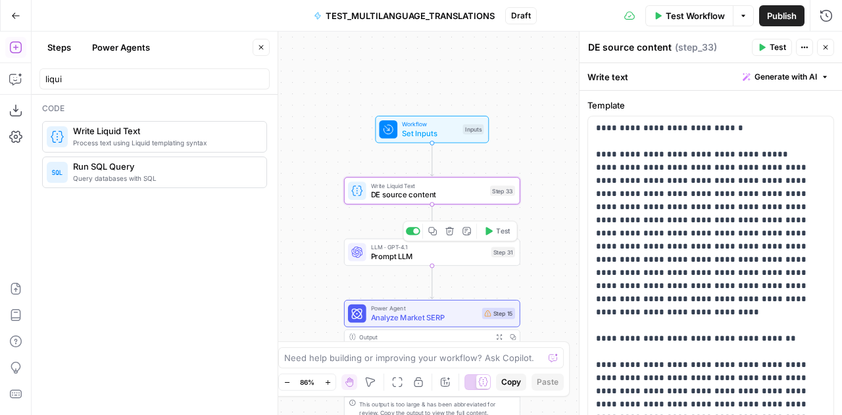
click at [415, 257] on span "Prompt LLM" at bounding box center [429, 256] width 116 height 11
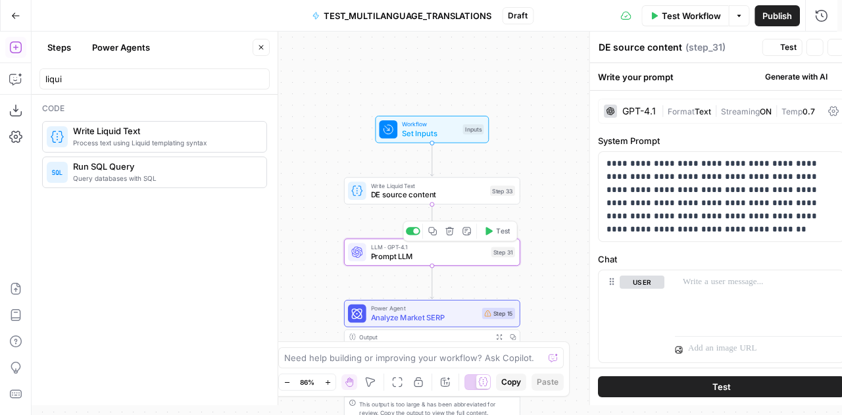
type textarea "Prompt LLM"
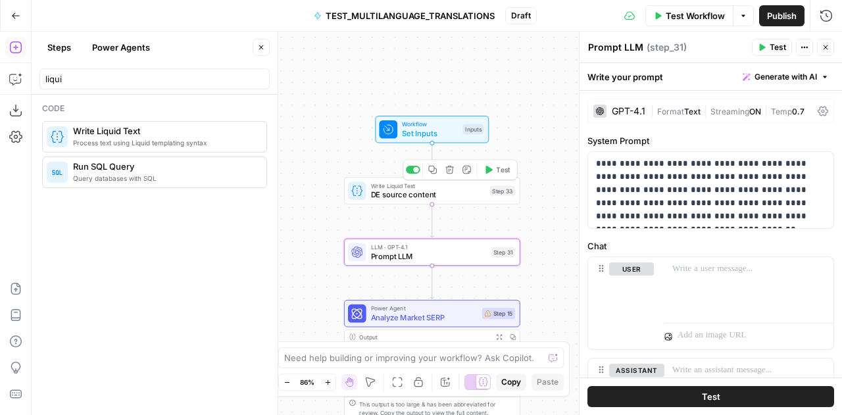
click at [501, 191] on div "Step 33" at bounding box center [502, 191] width 25 height 11
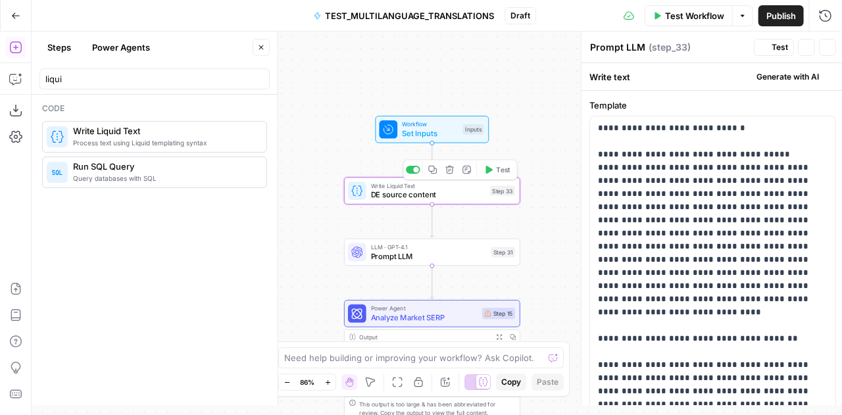
type textarea "DE source content"
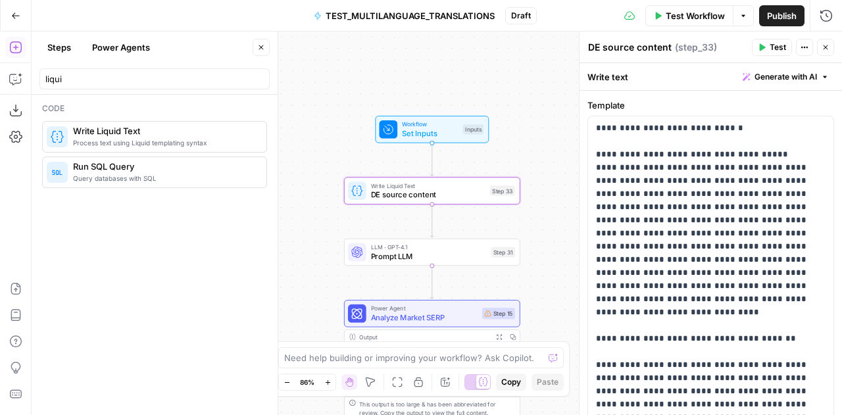
click at [694, 45] on span "( step_33 )" at bounding box center [696, 47] width 42 height 13
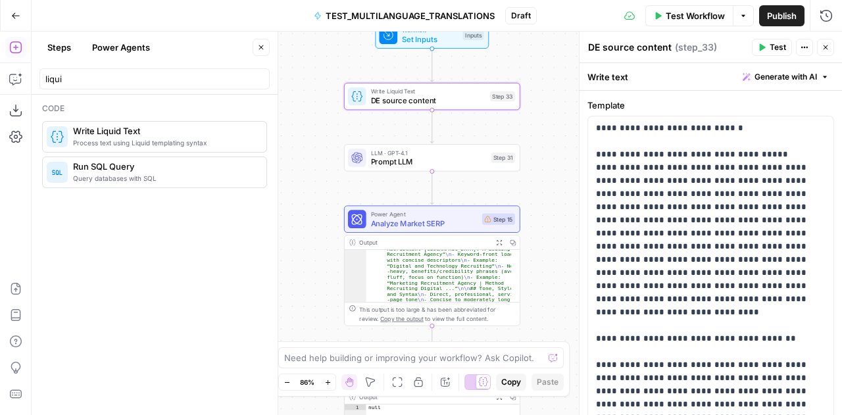
scroll to position [445, 0]
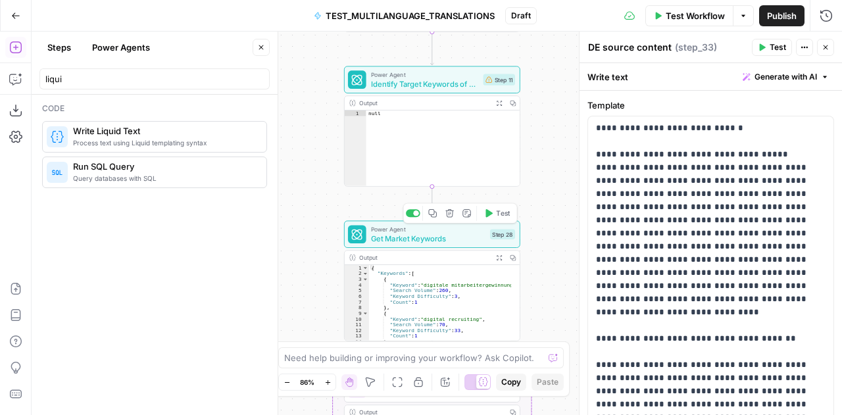
click at [438, 243] on span "Get Market Keywords" at bounding box center [428, 238] width 115 height 11
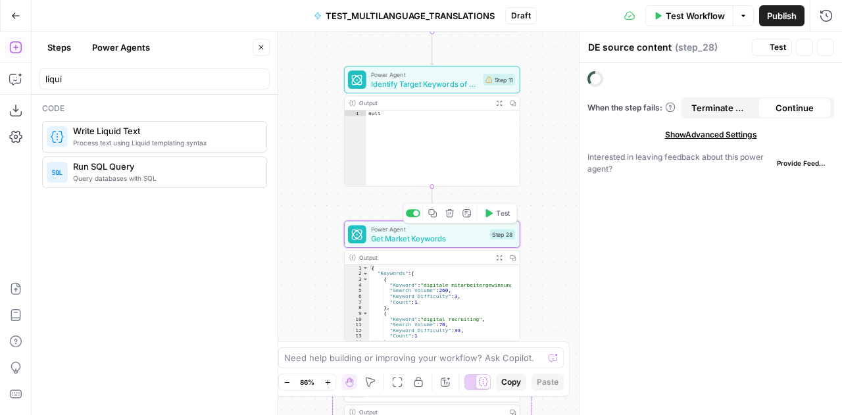
type textarea "Get Market Keywords"
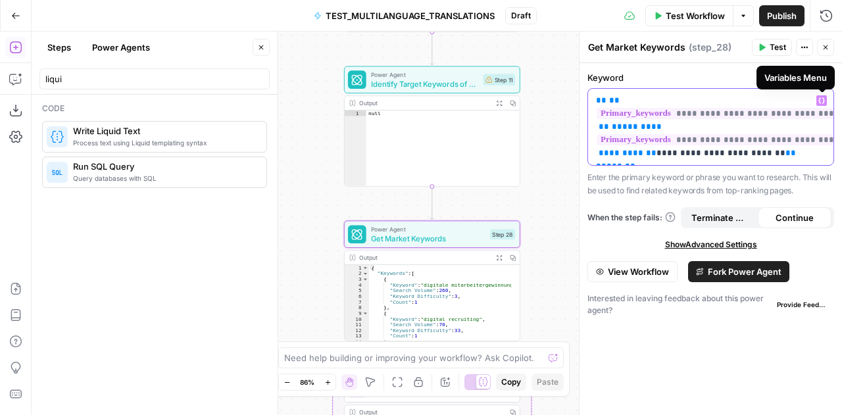
click at [823, 101] on icon "button" at bounding box center [822, 100] width 7 height 7
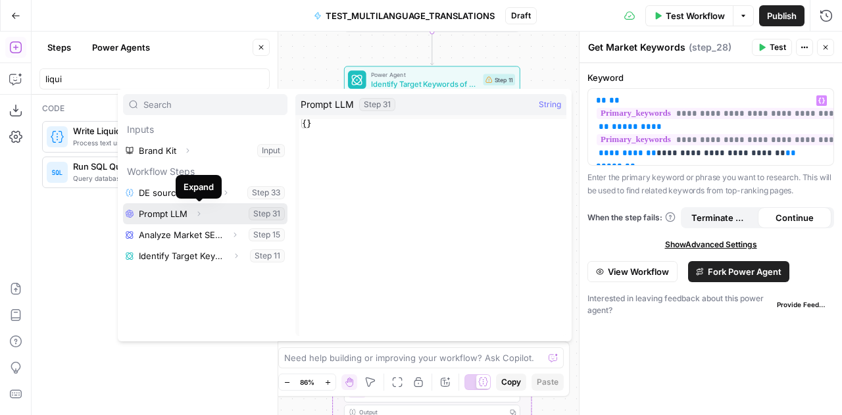
click at [199, 221] on button "Expand" at bounding box center [198, 213] width 17 height 17
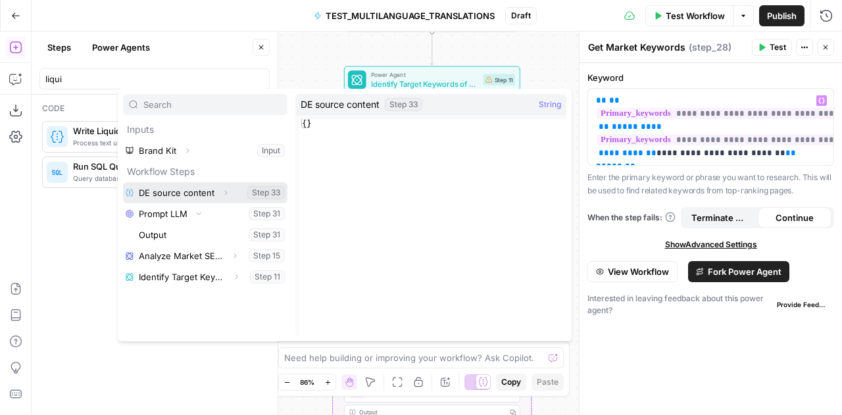
click at [224, 191] on icon "button" at bounding box center [226, 193] width 8 height 8
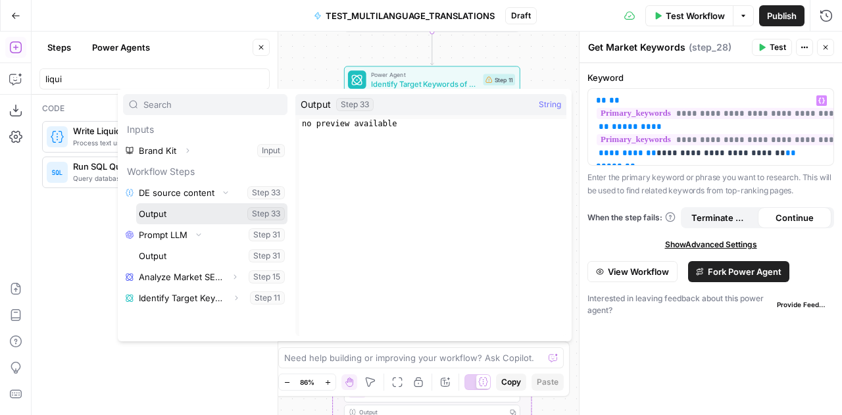
click at [158, 216] on button "Select variable Output" at bounding box center [211, 213] width 151 height 21
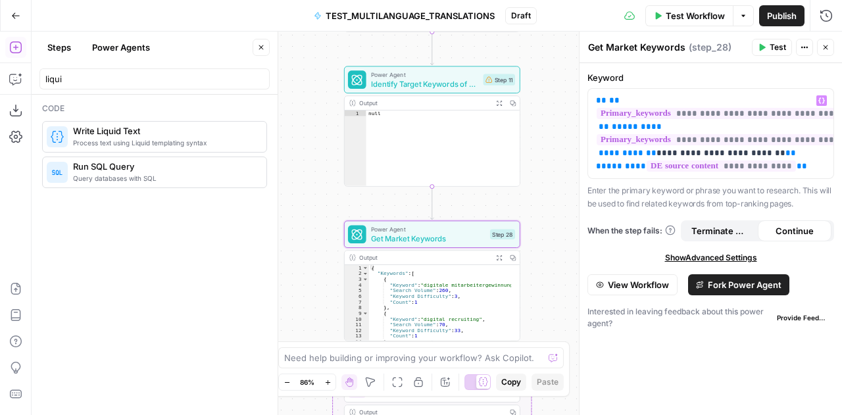
click at [826, 53] on button "Close" at bounding box center [825, 47] width 17 height 17
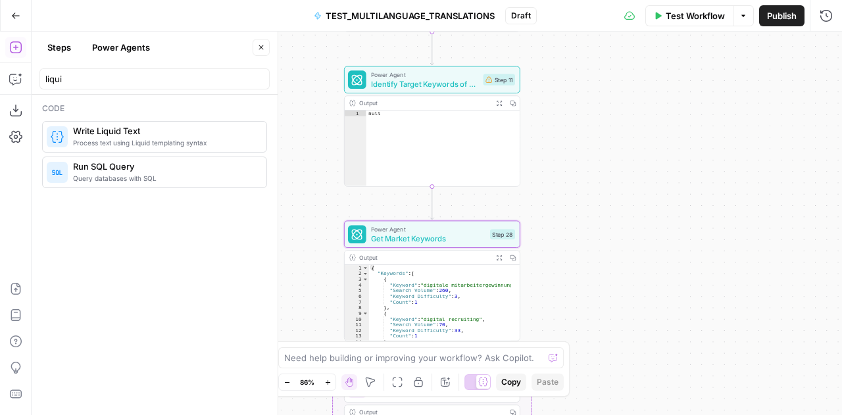
click at [267, 52] on button "Close" at bounding box center [261, 47] width 17 height 17
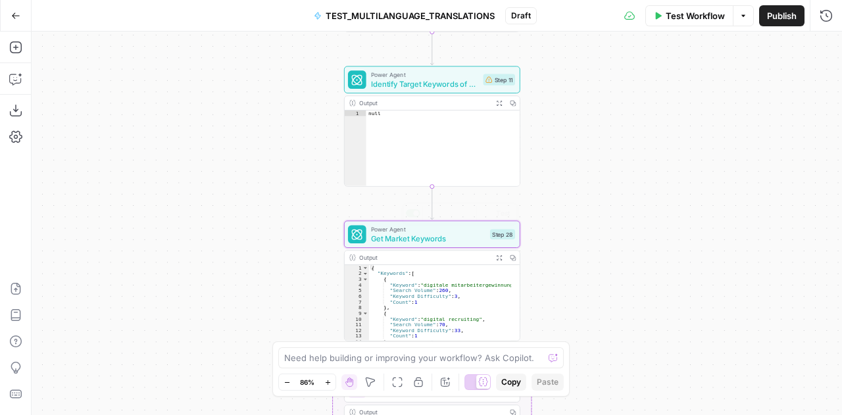
scroll to position [96, 0]
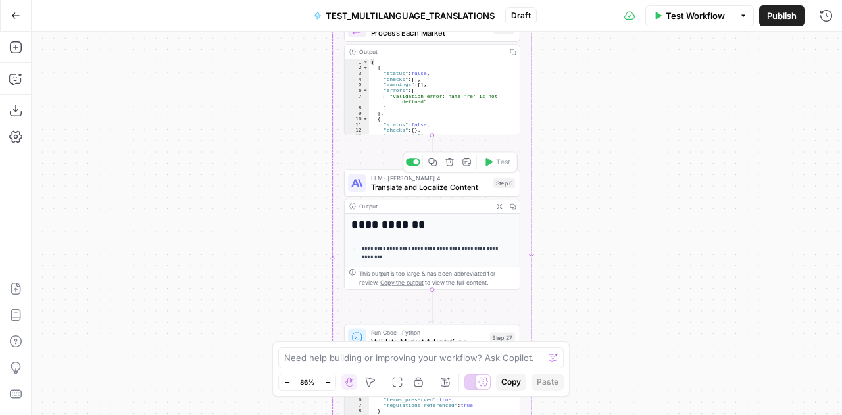
click at [417, 185] on span "Translate and Localize Content" at bounding box center [430, 187] width 118 height 11
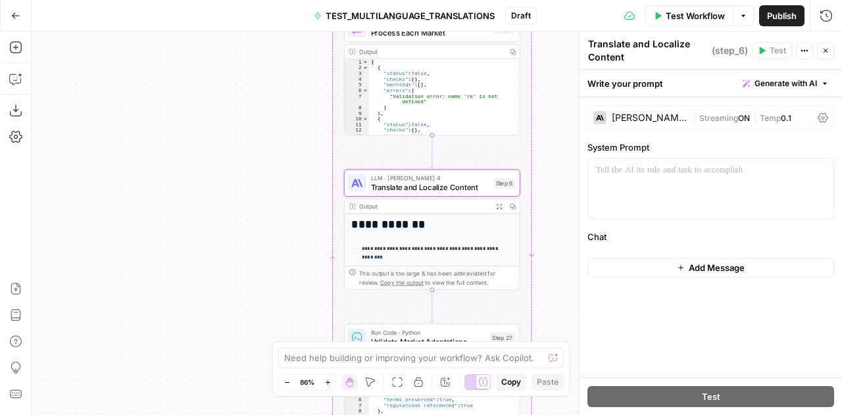
click at [445, 245] on p "**********" at bounding box center [433, 253] width 143 height 16
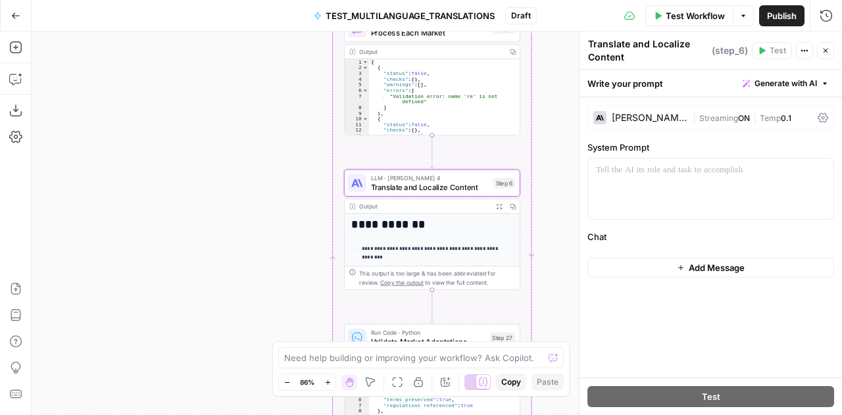
click at [445, 245] on p "**********" at bounding box center [433, 253] width 143 height 16
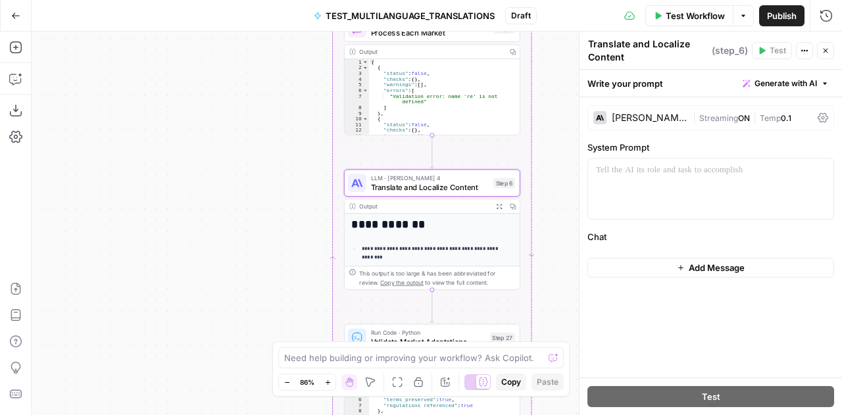
click at [353, 205] on icon at bounding box center [352, 206] width 7 height 7
click at [501, 204] on icon "button" at bounding box center [499, 206] width 5 height 5
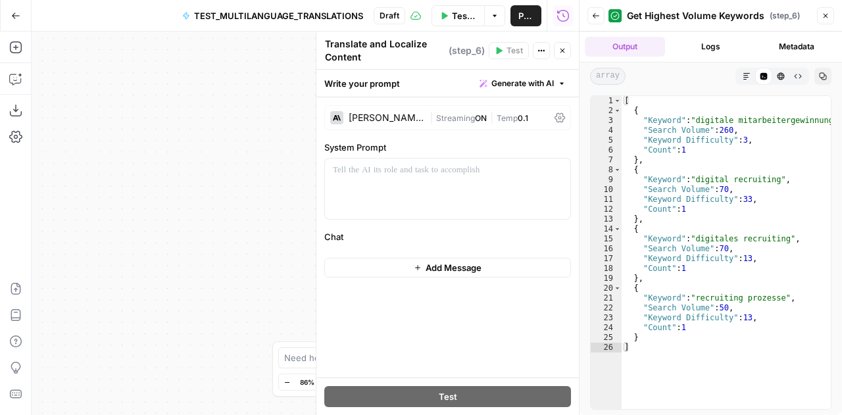
click at [707, 45] on button "Logs" at bounding box center [711, 47] width 80 height 20
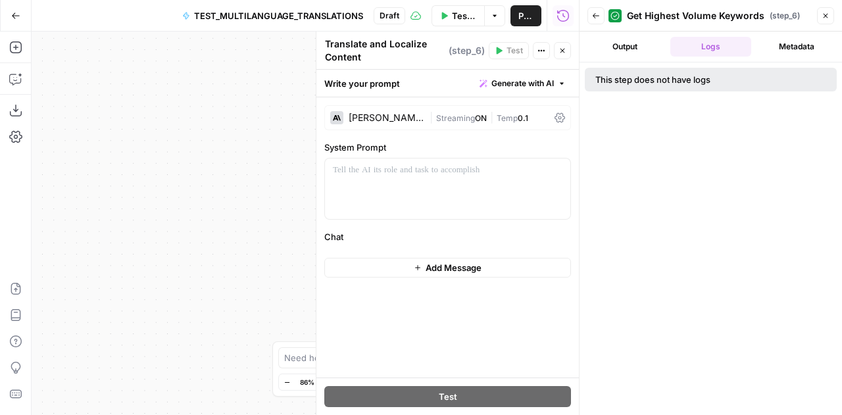
click at [775, 41] on button "Metadata" at bounding box center [797, 47] width 80 height 20
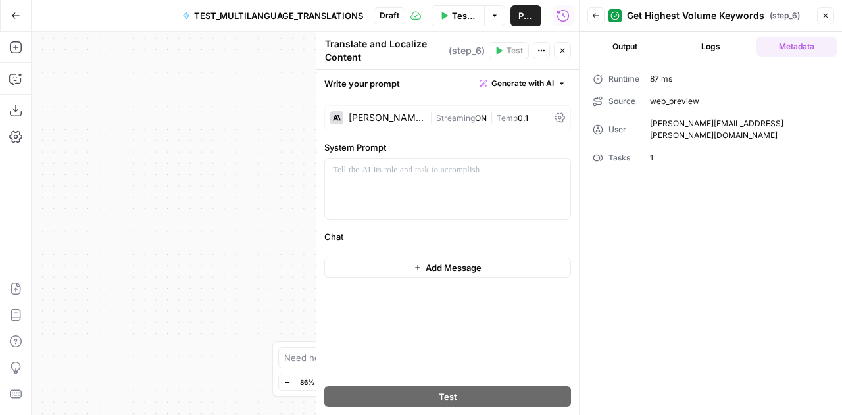
click at [825, 16] on icon "button" at bounding box center [826, 16] width 8 height 8
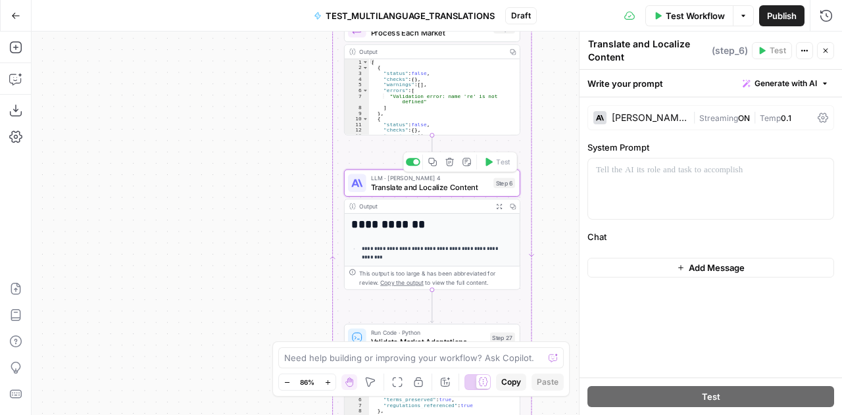
click at [426, 184] on span "Translate and Localize Content" at bounding box center [430, 187] width 118 height 11
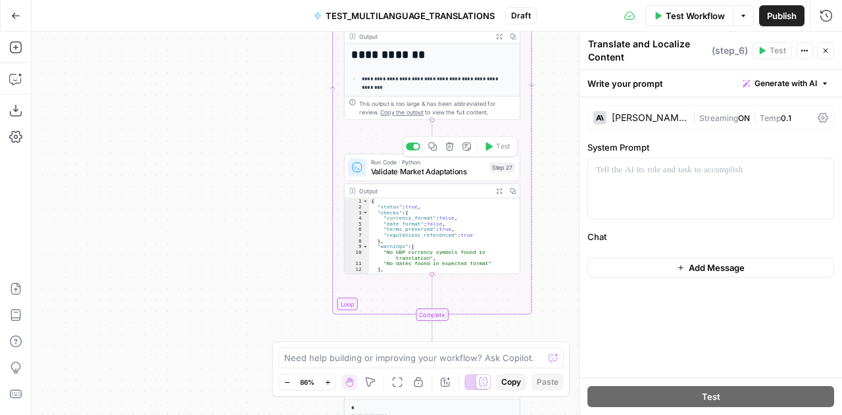
click at [422, 172] on span "Validate Market Adaptations" at bounding box center [428, 171] width 115 height 11
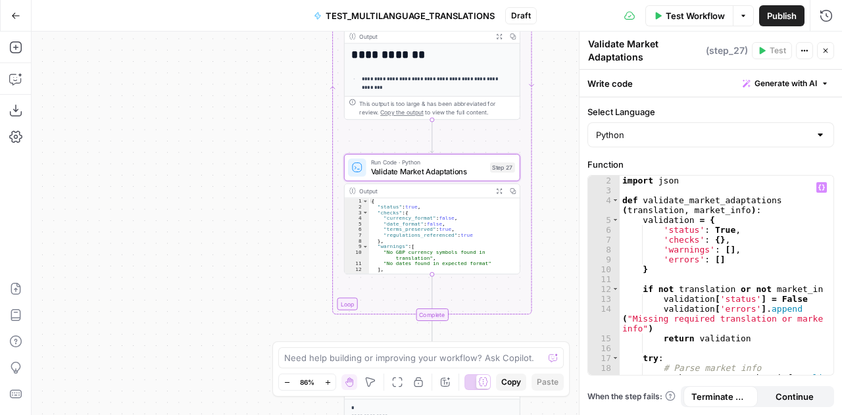
scroll to position [0, 0]
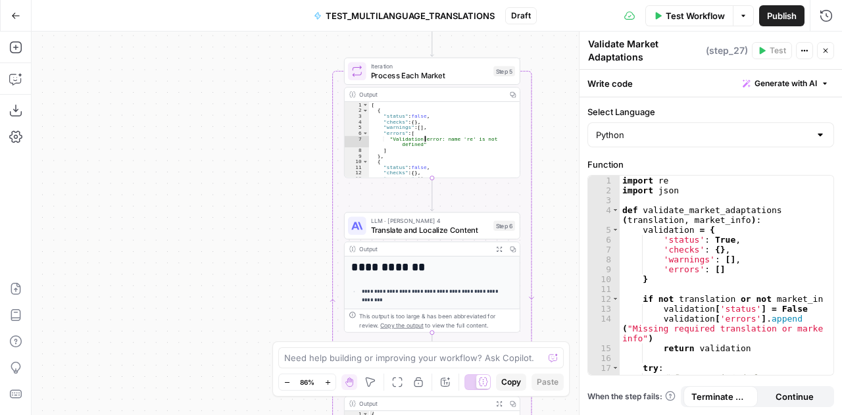
click at [434, 147] on div "[ { "status" : false , "checks" : { } , "warnings" : [ ] , "errors" : [ "Valida…" at bounding box center [440, 146] width 143 height 88
click at [350, 91] on icon at bounding box center [352, 94] width 7 height 7
type textarea "*"
click at [445, 114] on div "[ { "status" : false , "checks" : { } , "warnings" : [ ] , "errors" : [ "Valida…" at bounding box center [440, 146] width 143 height 88
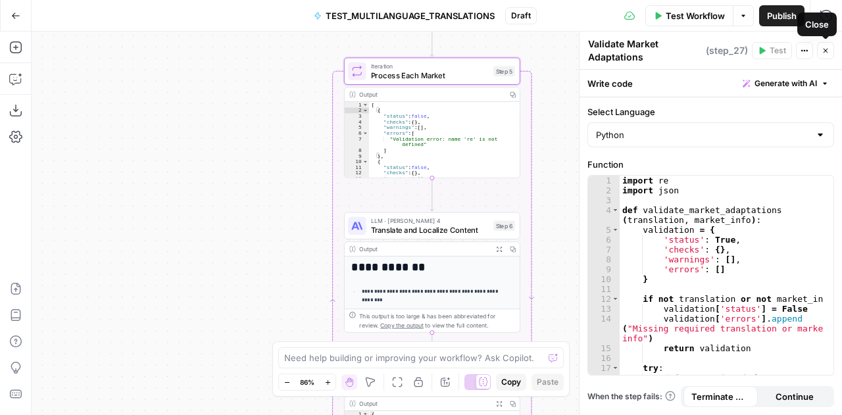
click at [825, 47] on icon "button" at bounding box center [826, 51] width 8 height 8
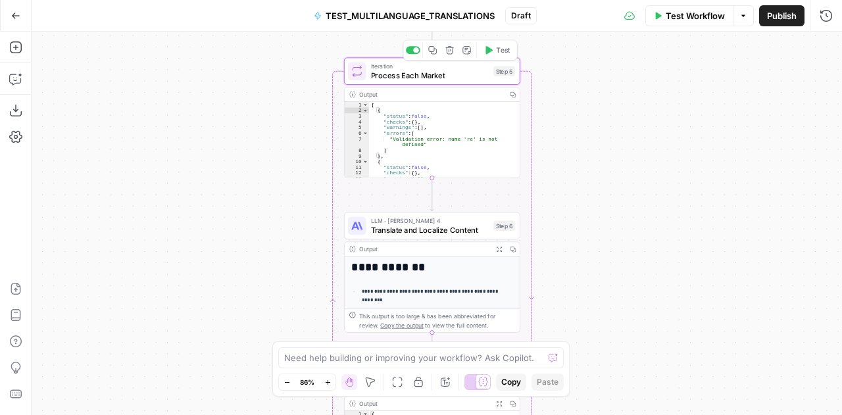
click at [468, 77] on span "Process Each Market" at bounding box center [430, 75] width 118 height 11
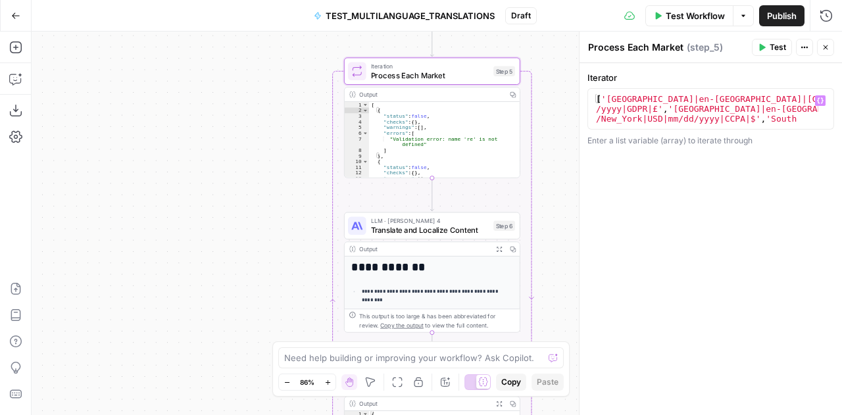
type textarea "**********"
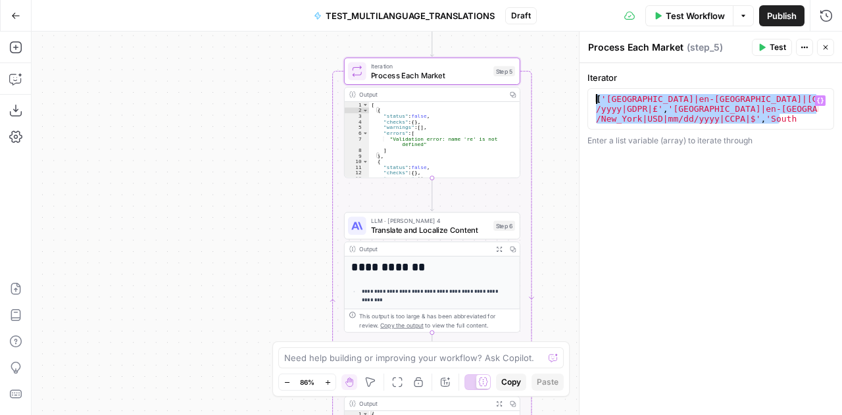
drag, startPoint x: 782, startPoint y: 118, endPoint x: 595, endPoint y: 100, distance: 187.8
click at [595, 100] on div "[ '[GEOGRAPHIC_DATA]|en-[GEOGRAPHIC_DATA]|[GEOGRAPHIC_DATA]/[GEOGRAPHIC_DATA]|G…" at bounding box center [707, 158] width 226 height 128
click at [826, 47] on icon "button" at bounding box center [826, 47] width 8 height 8
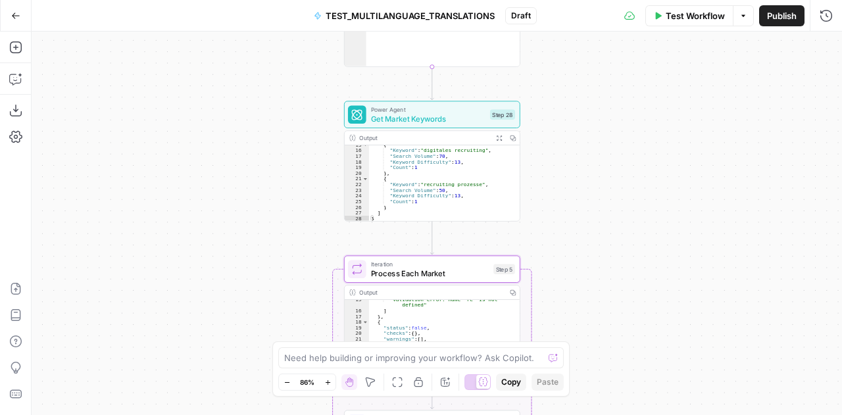
scroll to position [103, 0]
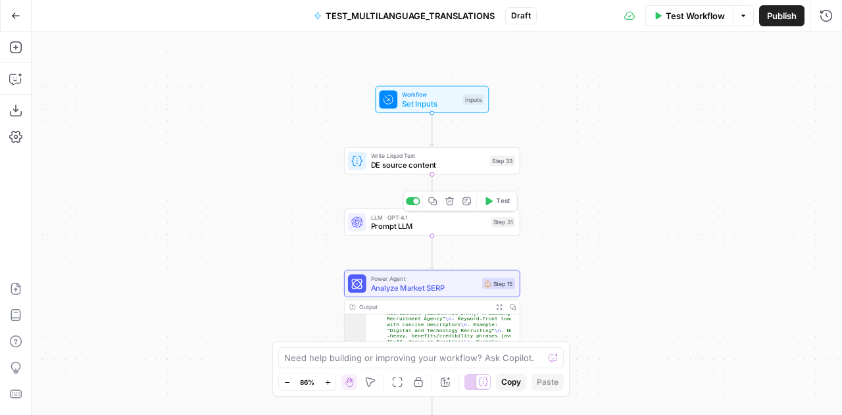
click at [449, 233] on div "LLM · GPT-4.1 Prompt LLM Step 31 Copy step Delete step Add Note Test" at bounding box center [432, 222] width 176 height 27
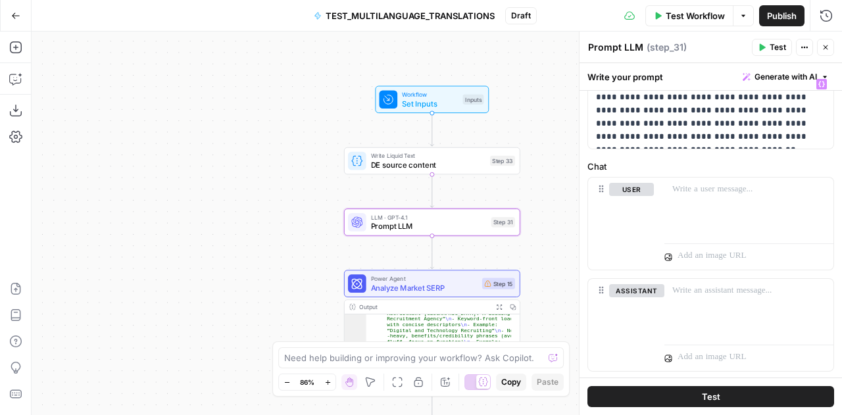
scroll to position [80, 0]
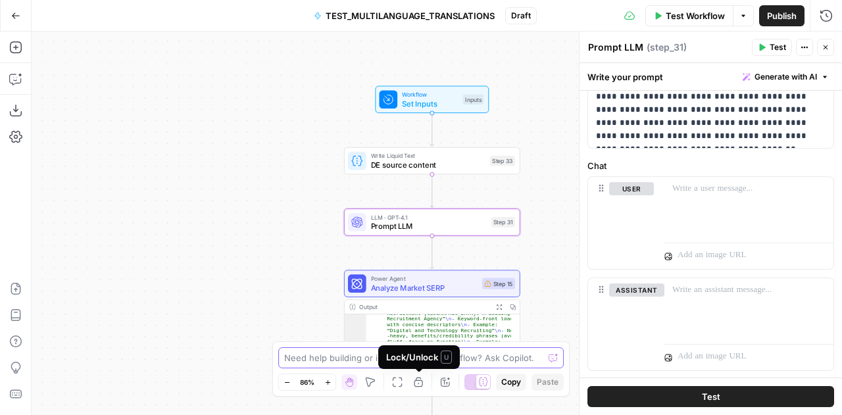
click at [359, 355] on textarea at bounding box center [413, 357] width 259 height 13
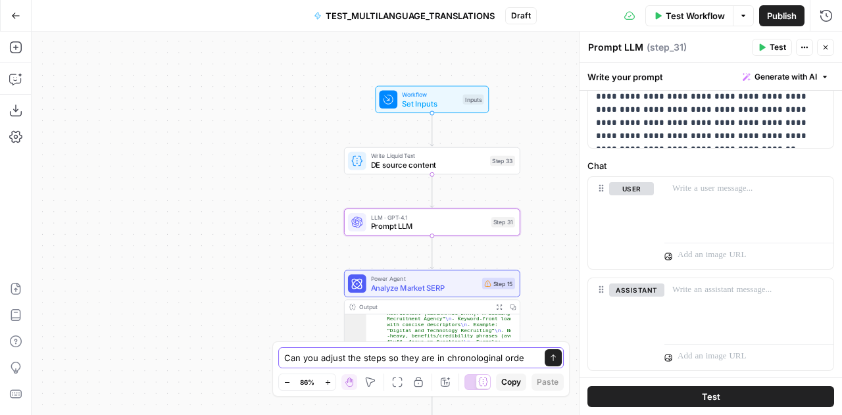
type textarea "Can you adjust the steps so they are in chronologinal order"
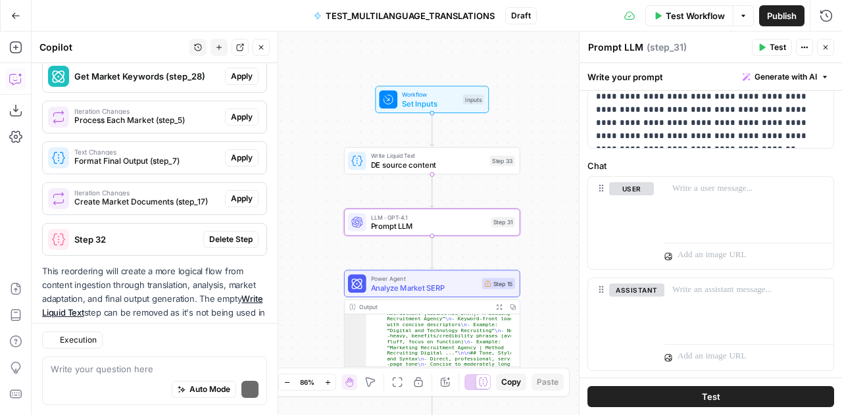
scroll to position [634, 0]
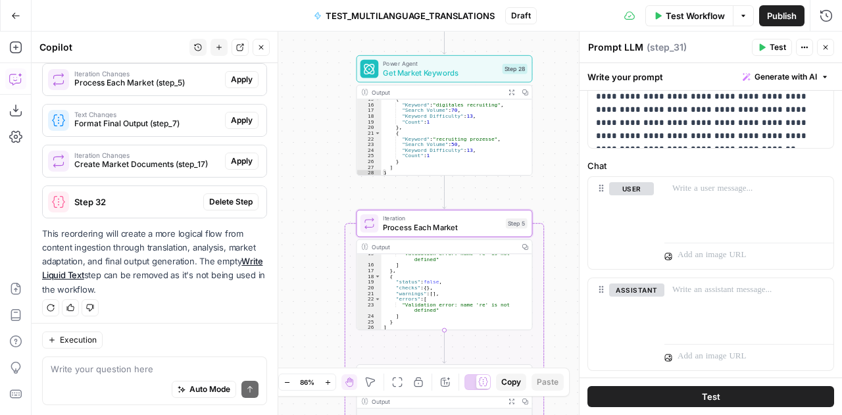
click at [229, 86] on div "Iteration Changes Process Each Market (step_5) Apply" at bounding box center [155, 79] width 224 height 21
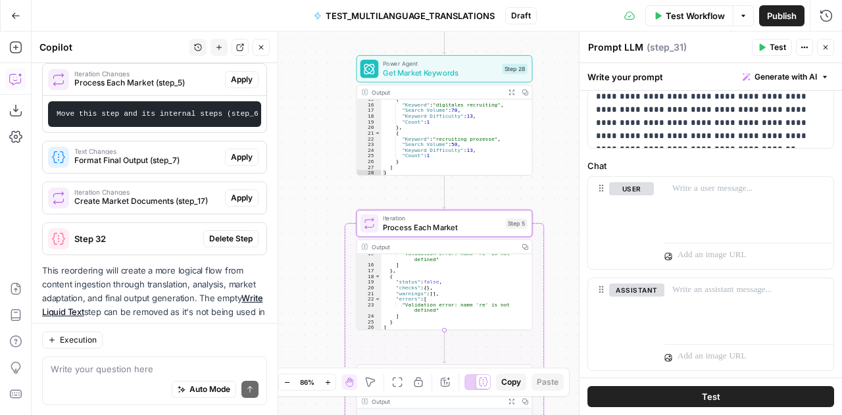
click at [231, 78] on span "Apply" at bounding box center [242, 80] width 22 height 12
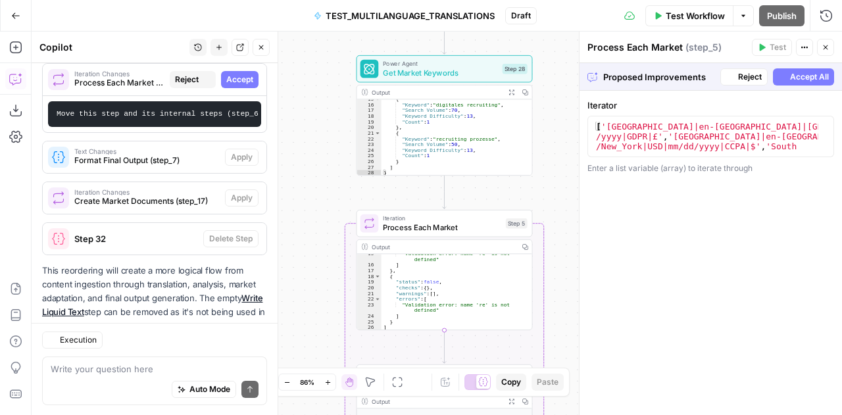
scroll to position [682, 0]
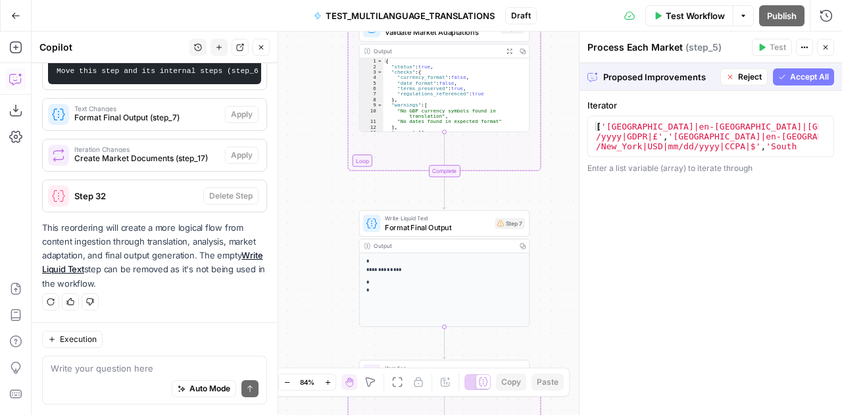
click at [805, 71] on span "Accept All" at bounding box center [809, 77] width 39 height 12
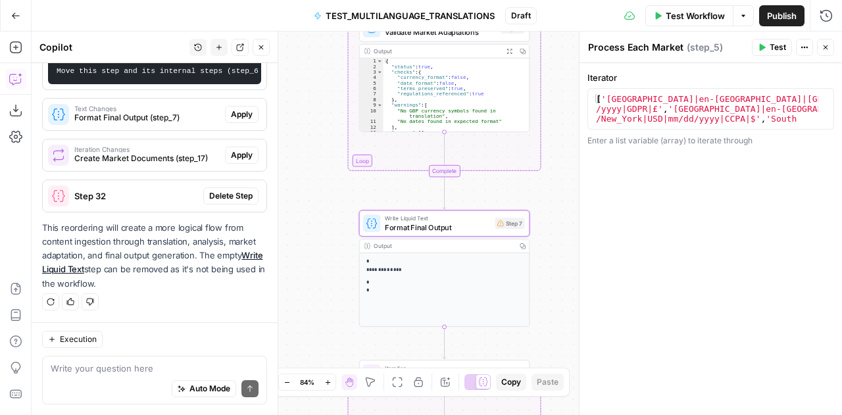
click at [226, 123] on button "Apply" at bounding box center [242, 114] width 34 height 17
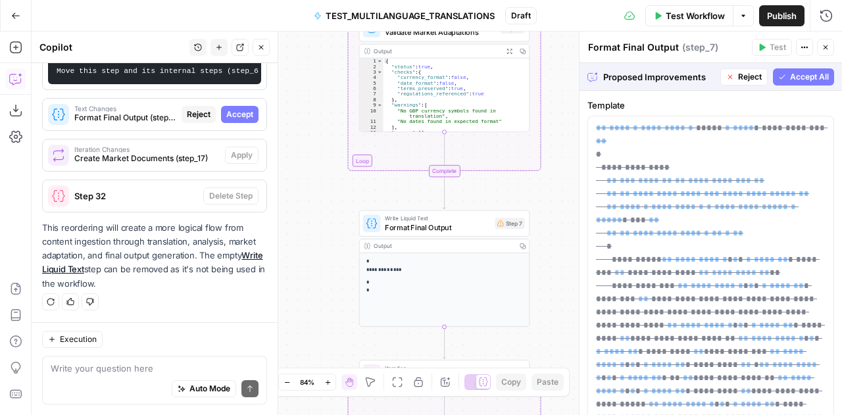
click at [790, 75] on span "Accept All" at bounding box center [809, 77] width 39 height 12
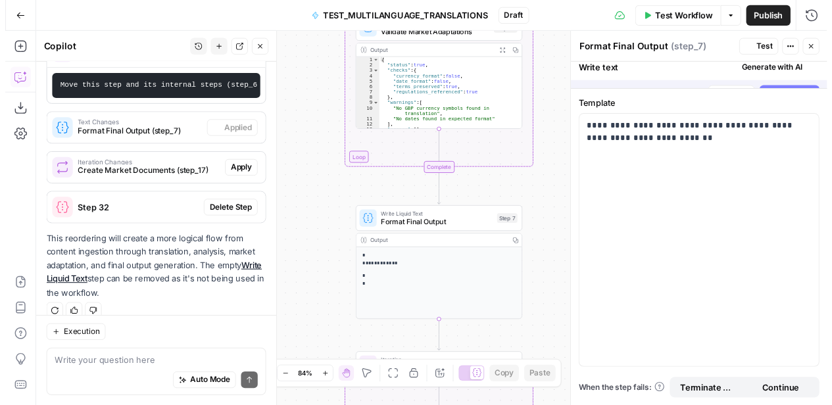
scroll to position [703, 0]
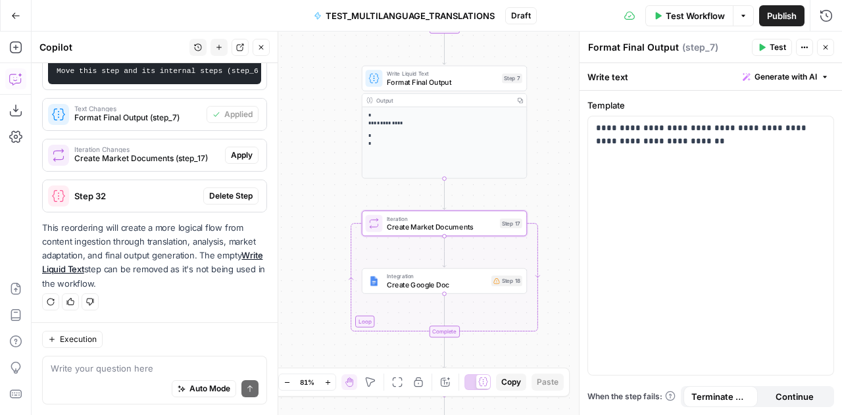
click at [231, 156] on span "Apply" at bounding box center [242, 155] width 22 height 12
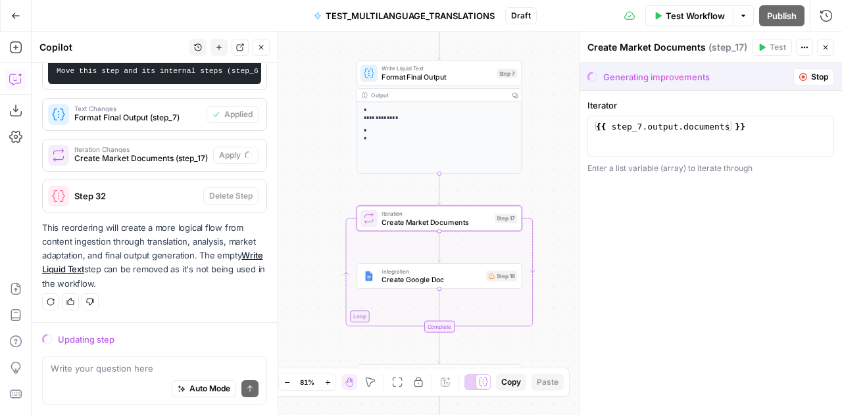
scroll to position [682, 0]
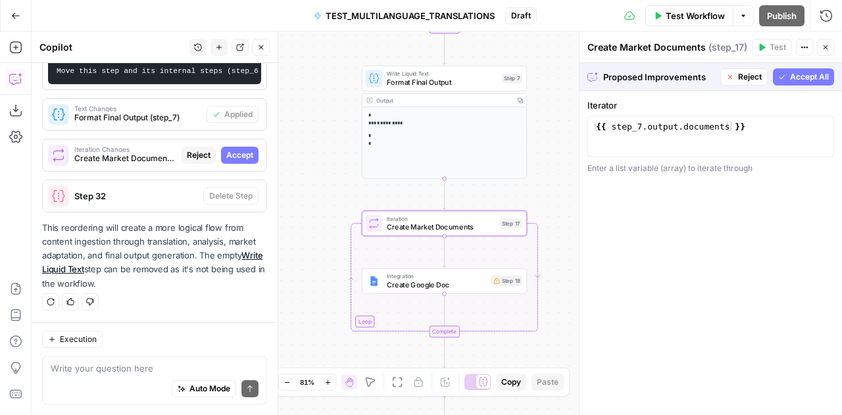
click at [226, 156] on span "Accept" at bounding box center [239, 155] width 27 height 12
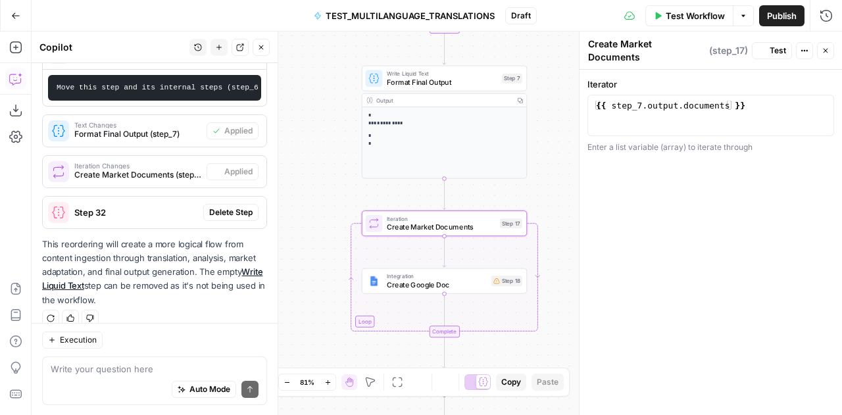
scroll to position [703, 0]
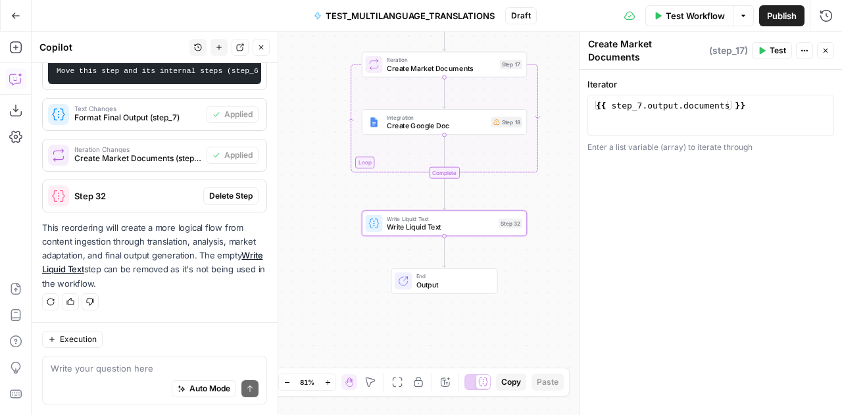
click at [235, 195] on span "Delete Step" at bounding box center [230, 196] width 43 height 12
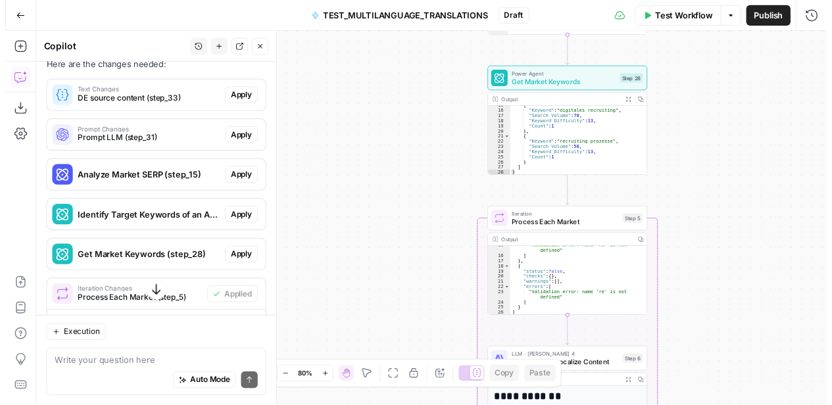
scroll to position [432, 0]
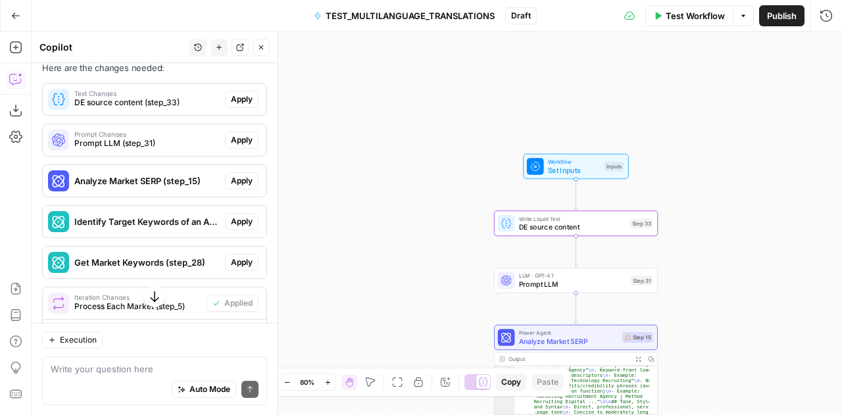
click at [231, 96] on span "Apply" at bounding box center [242, 99] width 22 height 12
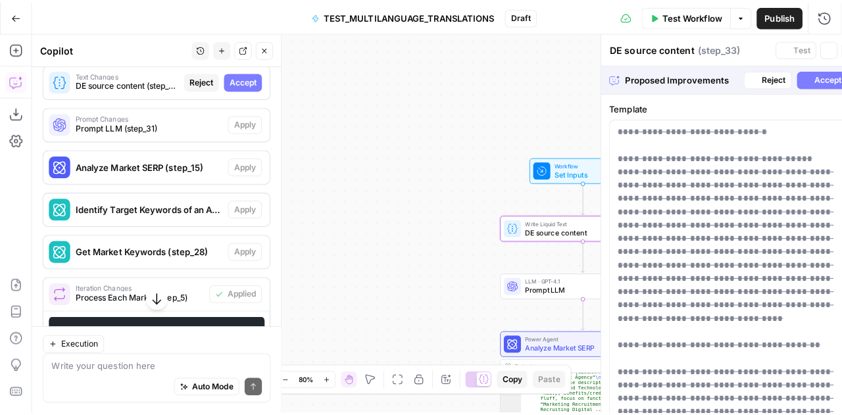
scroll to position [411, 0]
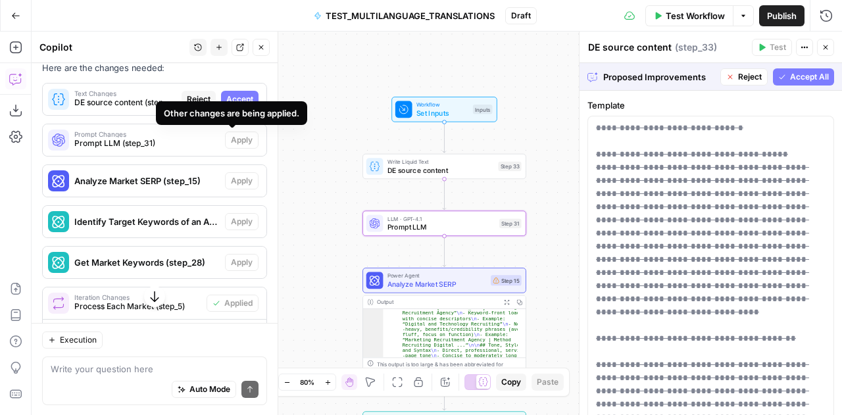
click at [236, 107] on div "Other changes are being applied." at bounding box center [232, 113] width 136 height 13
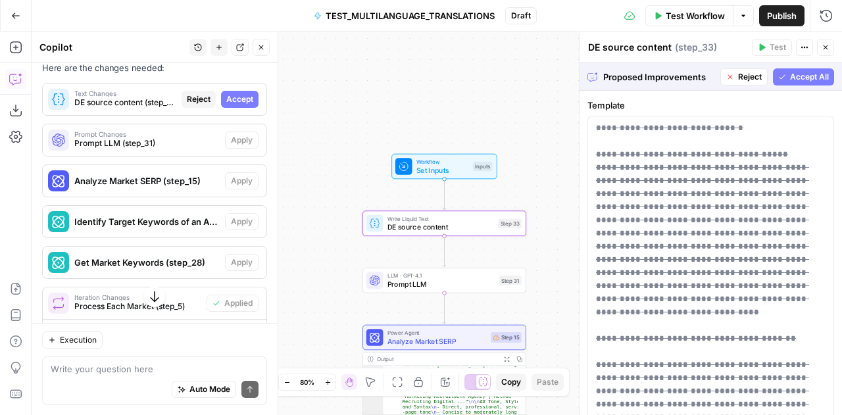
click at [236, 99] on span "Accept" at bounding box center [239, 99] width 27 height 12
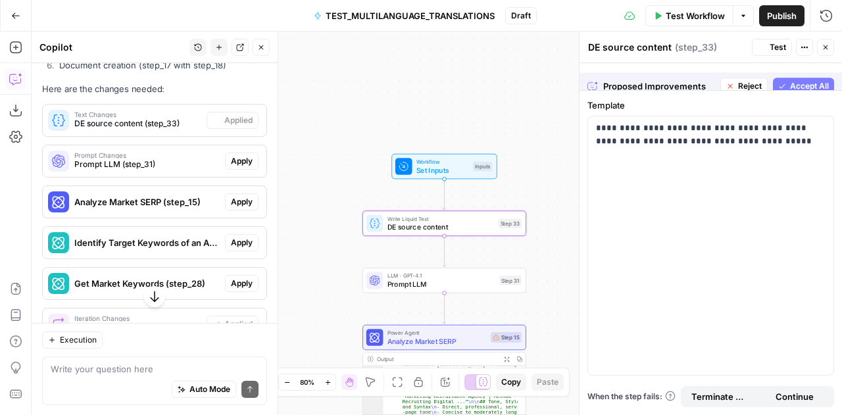
scroll to position [432, 0]
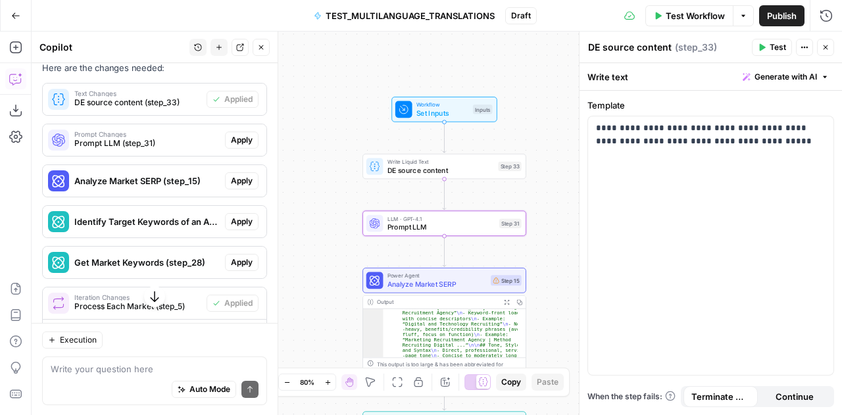
click at [238, 135] on span "Apply" at bounding box center [242, 140] width 22 height 12
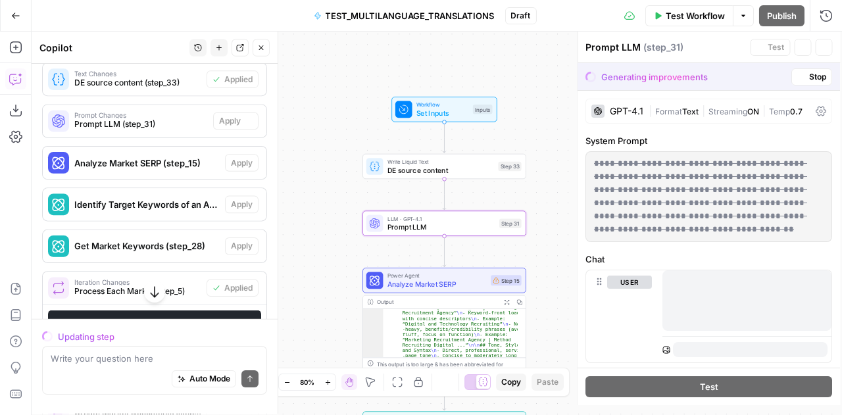
scroll to position [411, 0]
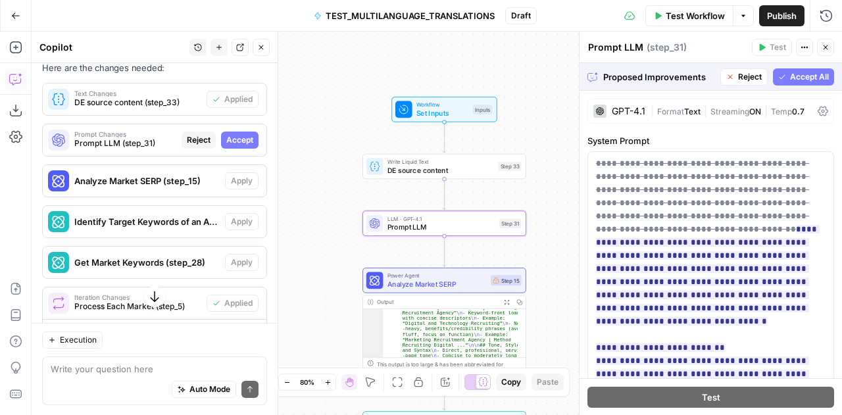
click at [227, 140] on span "Accept" at bounding box center [239, 140] width 27 height 12
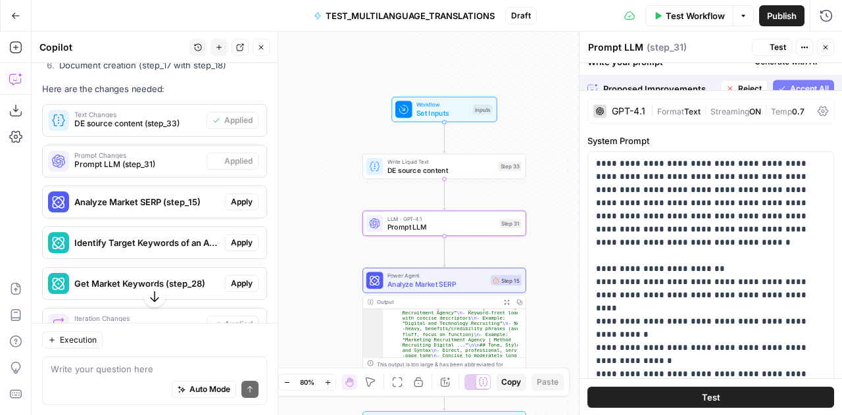
scroll to position [432, 0]
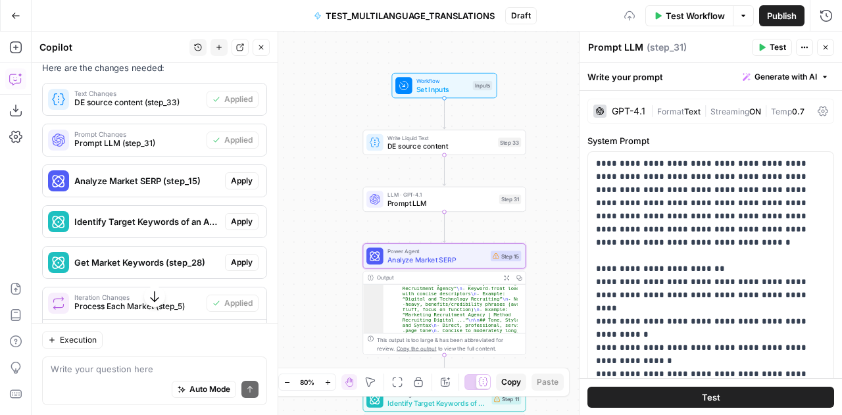
click at [241, 184] on span "Apply" at bounding box center [242, 181] width 22 height 12
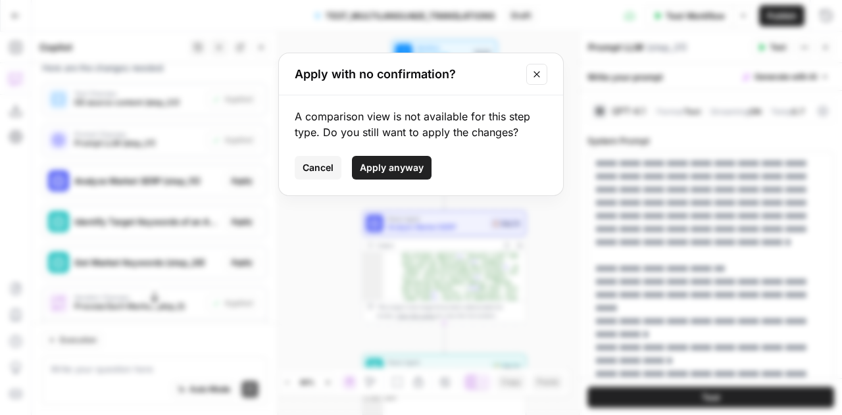
click at [369, 168] on span "Apply anyway" at bounding box center [392, 167] width 64 height 13
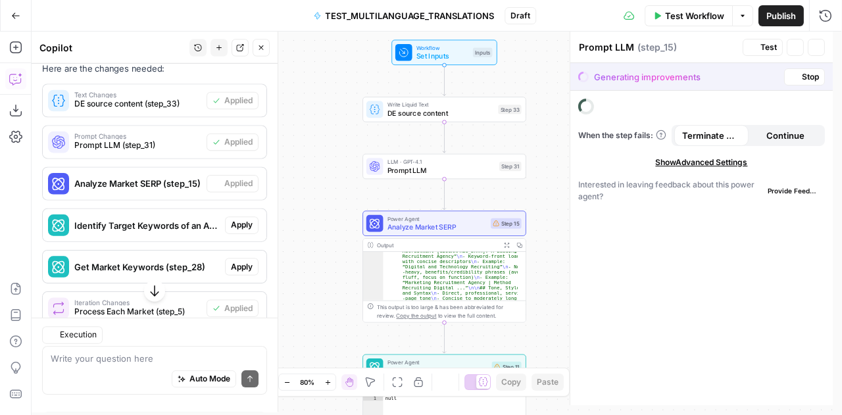
type textarea "Analyze Market SERP"
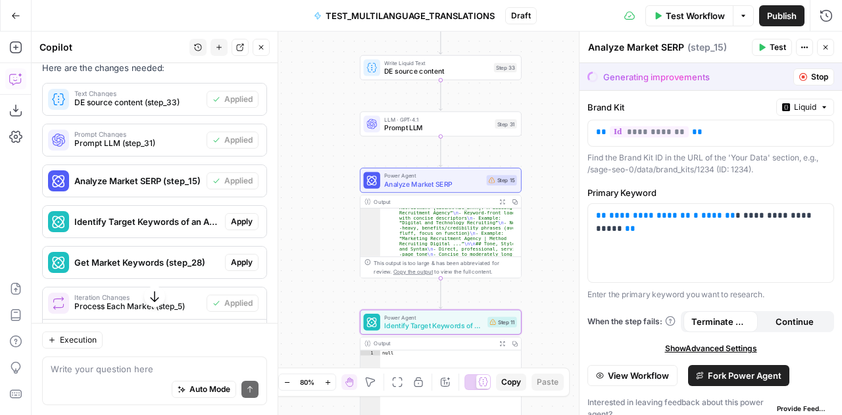
click at [234, 224] on span "Apply" at bounding box center [242, 222] width 22 height 12
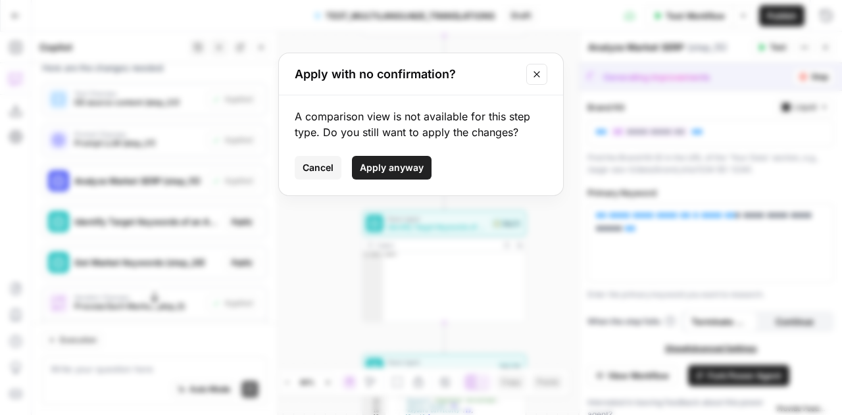
click at [373, 166] on span "Apply anyway" at bounding box center [392, 167] width 64 height 13
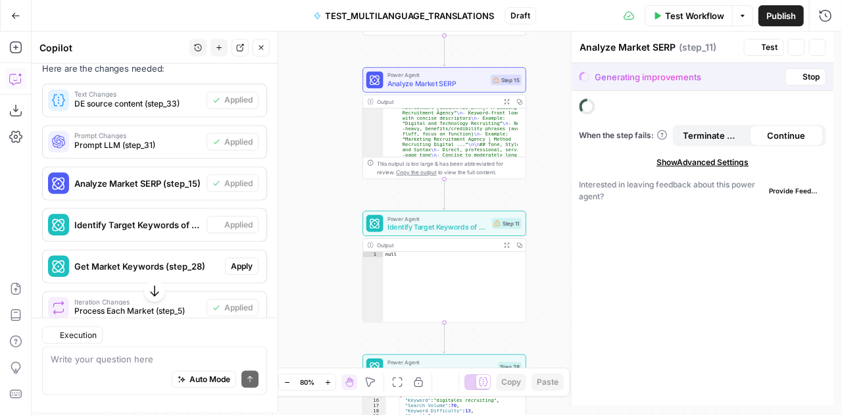
type textarea "Identify Target Keywords of an Article"
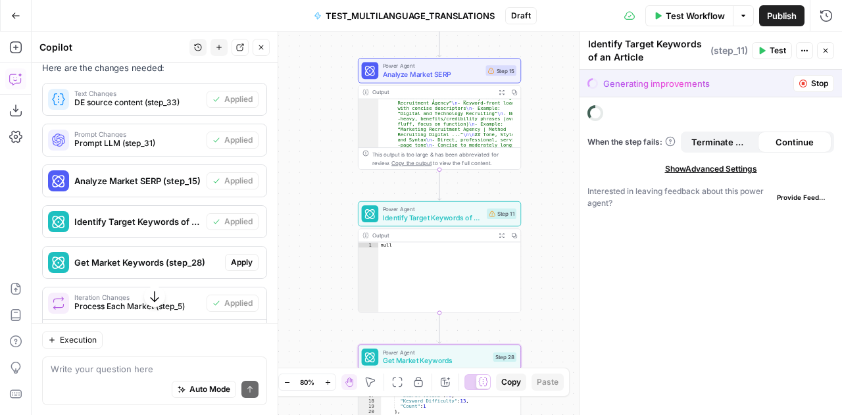
click at [231, 263] on span "Apply" at bounding box center [242, 263] width 22 height 12
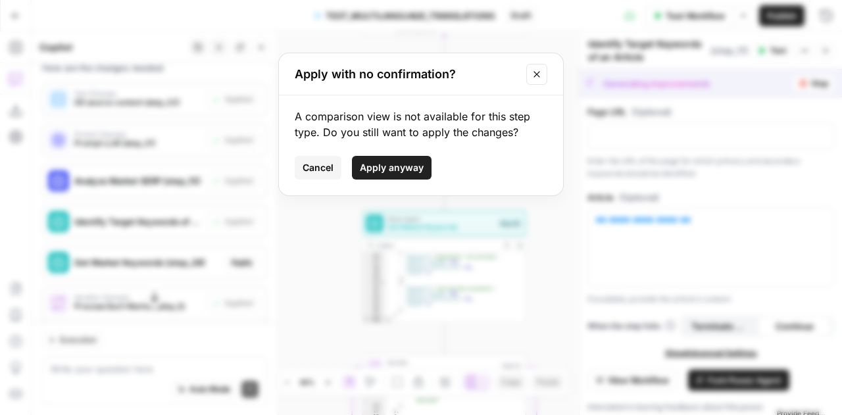
click at [363, 169] on span "Apply anyway" at bounding box center [392, 167] width 64 height 13
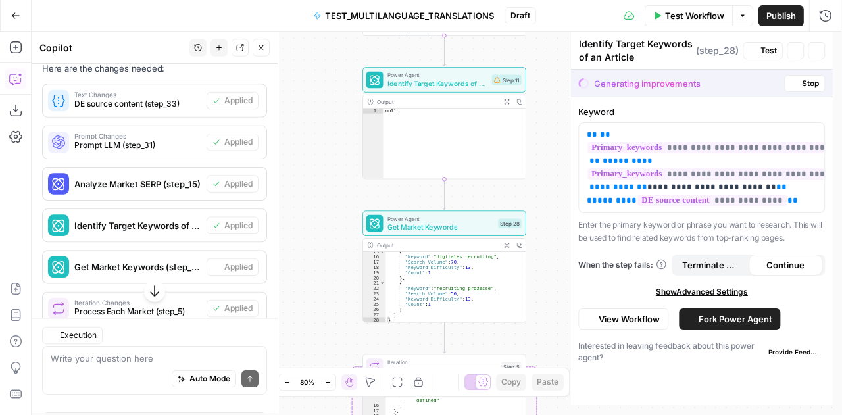
type textarea "Get Market Keywords"
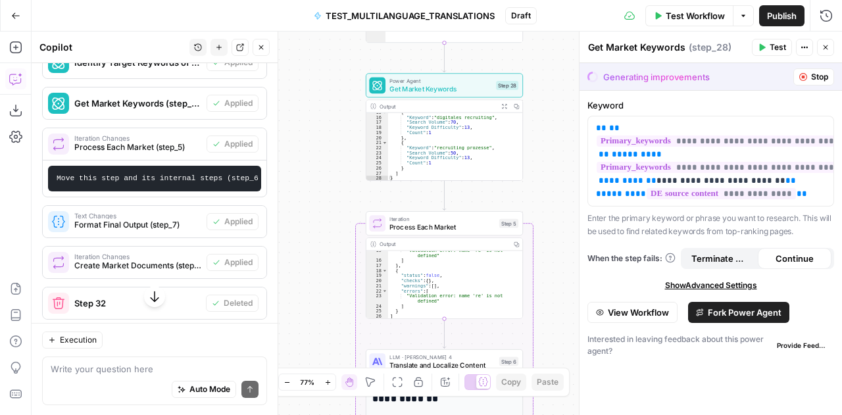
scroll to position [703, 0]
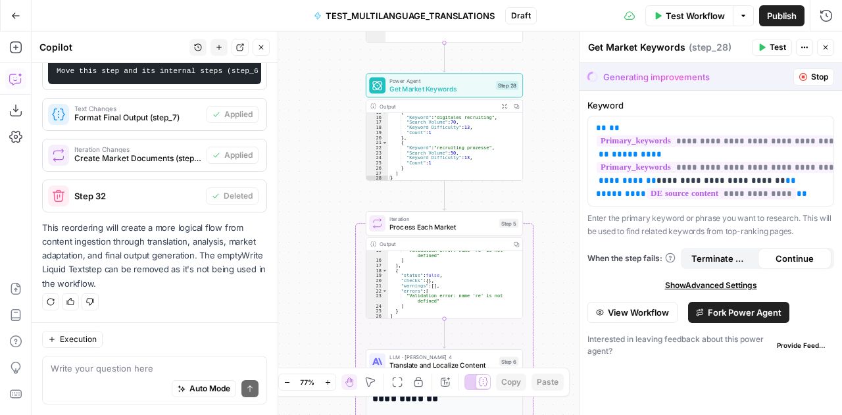
click at [91, 383] on div "Auto Mode Send" at bounding box center [155, 389] width 208 height 29
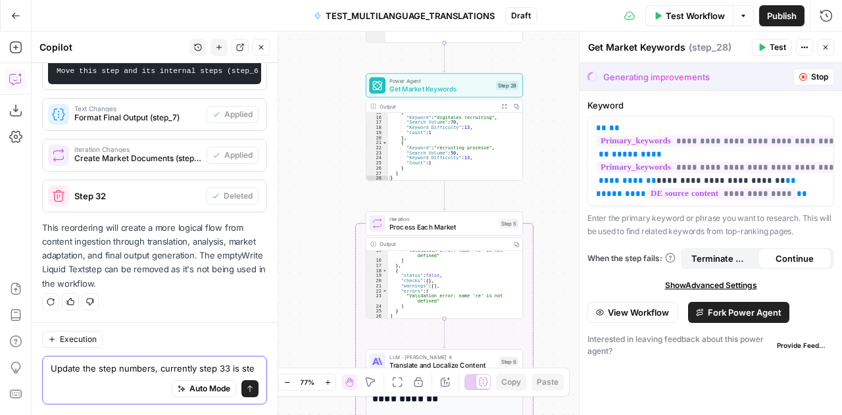
scroll to position [716, 0]
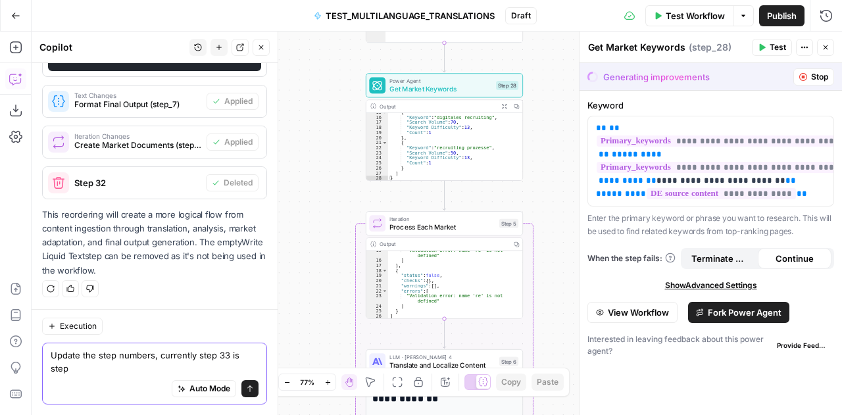
type textarea "Update the step numbers, currently step 33 is step 1"
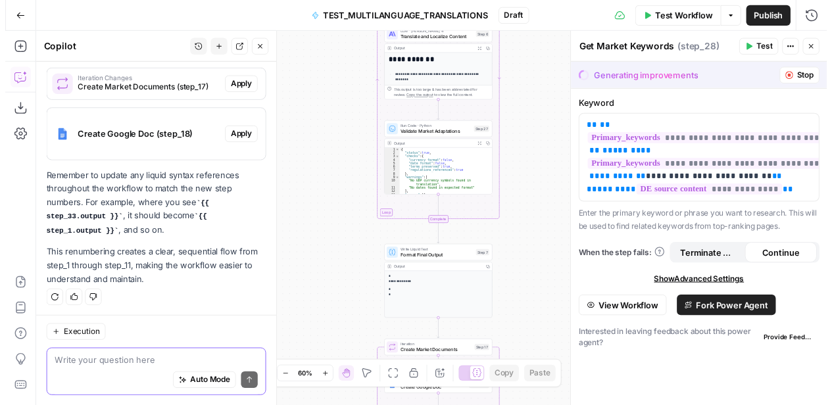
scroll to position [1005, 0]
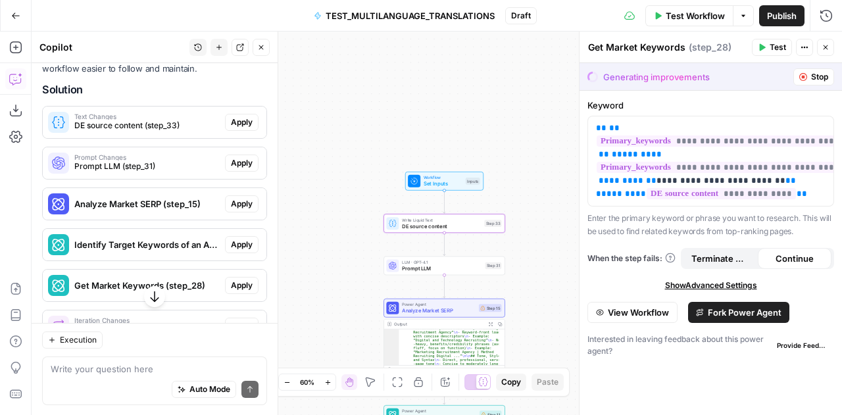
click at [234, 128] on span "Apply" at bounding box center [242, 122] width 22 height 12
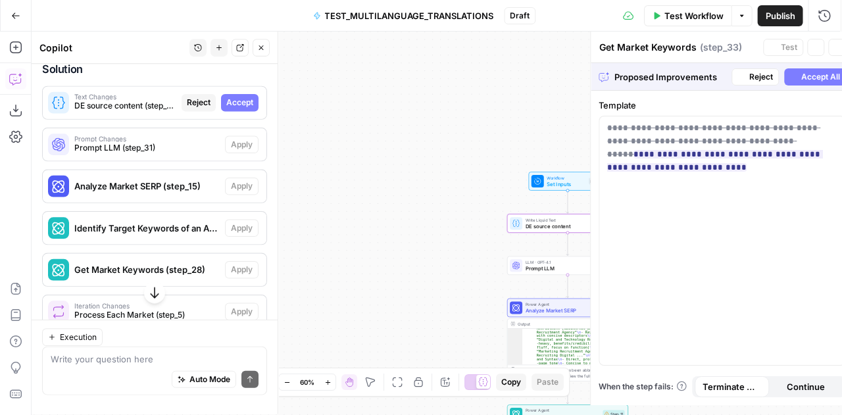
type textarea "DE source content"
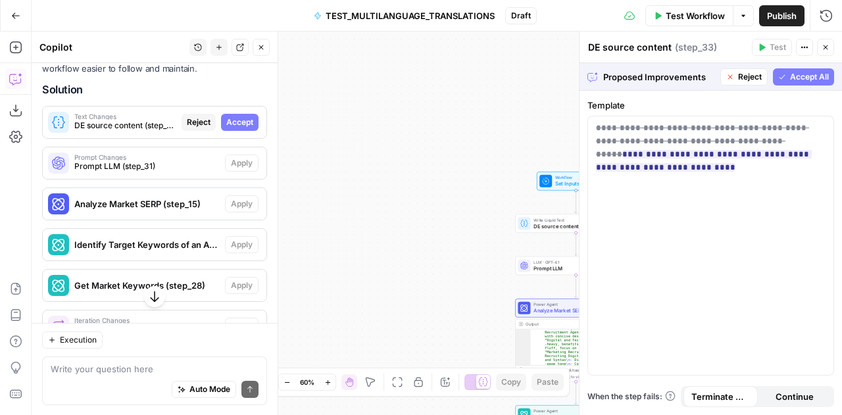
click at [809, 76] on span "Accept All" at bounding box center [809, 77] width 39 height 12
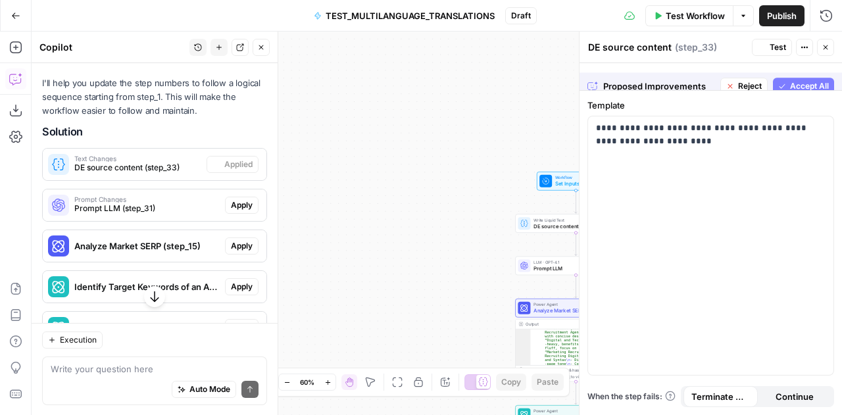
scroll to position [1026, 0]
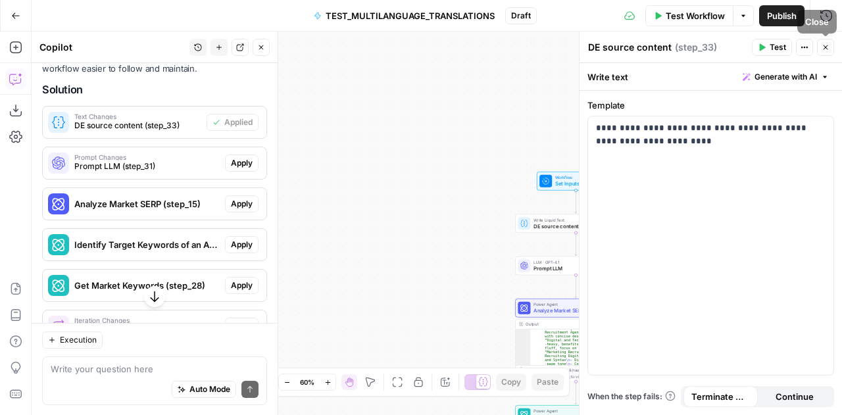
click at [829, 39] on button "Close" at bounding box center [825, 47] width 17 height 17
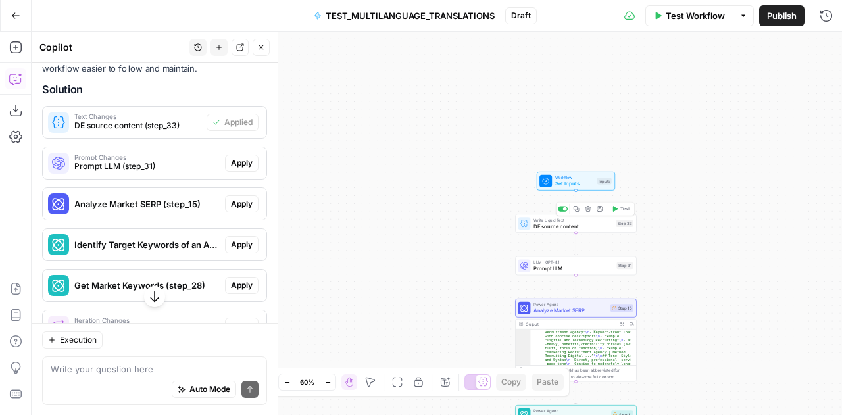
click at [561, 227] on span "DE source content" at bounding box center [573, 226] width 79 height 8
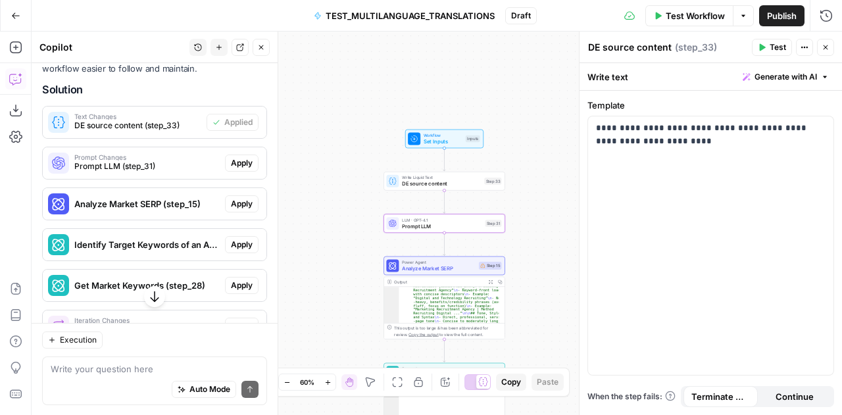
click at [247, 170] on button "Apply" at bounding box center [242, 163] width 34 height 17
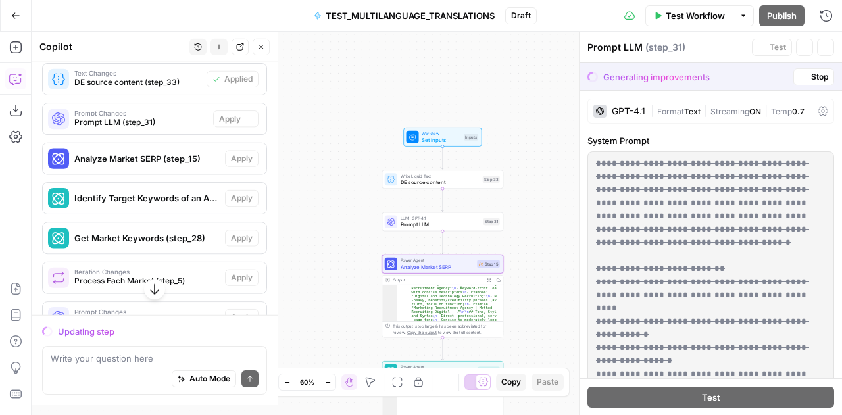
scroll to position [984, 0]
